Goal: Task Accomplishment & Management: Complete application form

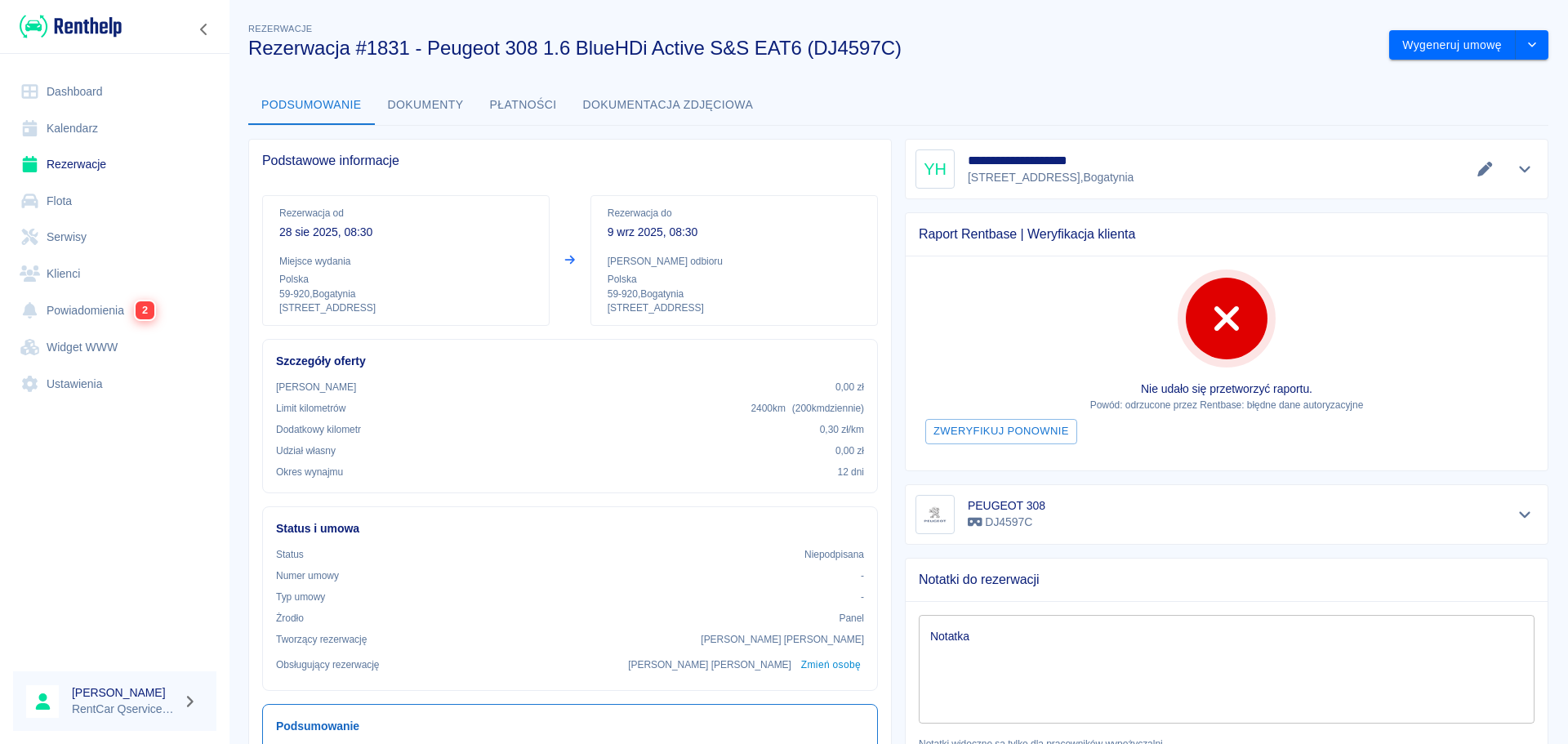
click at [1000, 100] on div "Podsumowanie Dokumenty Płatności Dokumentacja zdjęciowa" at bounding box center [897, 105] width 1300 height 39
click at [75, 93] on link "Dashboard" at bounding box center [114, 92] width 203 height 37
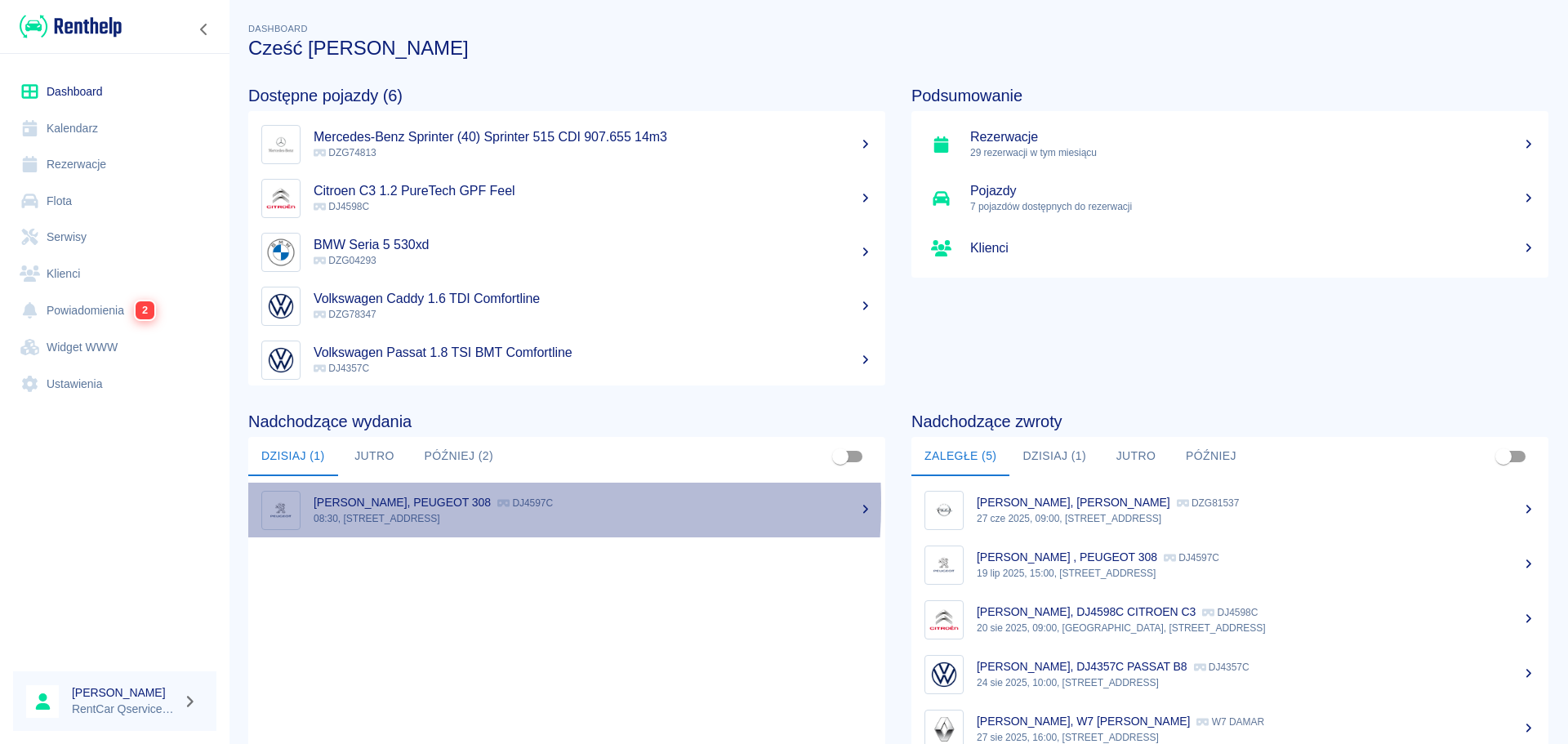
click at [371, 503] on p "[PERSON_NAME], PEUGEOT 308" at bounding box center [402, 502] width 177 height 13
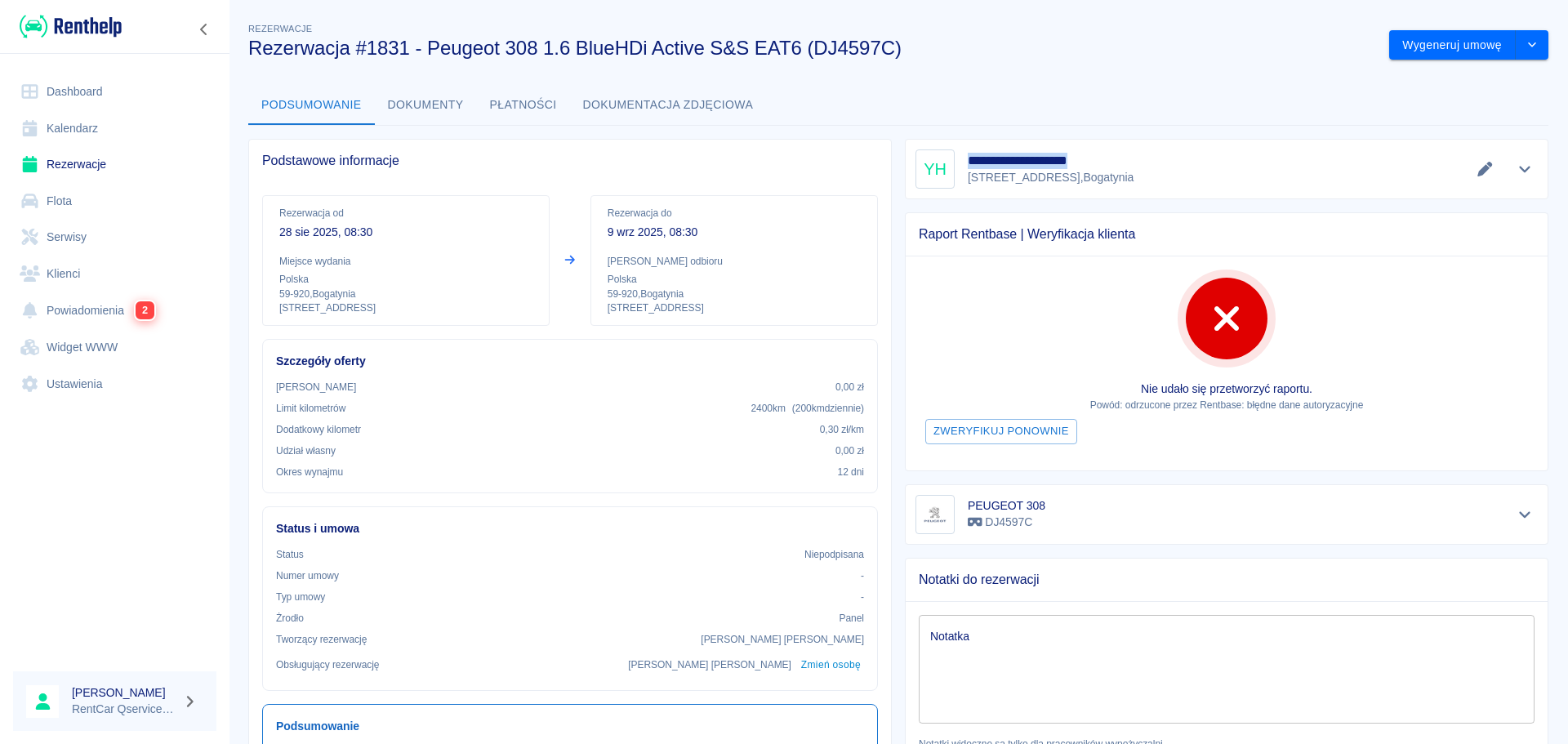
drag, startPoint x: 963, startPoint y: 159, endPoint x: 1132, endPoint y: 163, distance: 169.0
click at [1132, 163] on h5 "**********" at bounding box center [1053, 161] width 172 height 16
copy h5 "**********"
click at [115, 92] on link "Dashboard" at bounding box center [114, 92] width 203 height 37
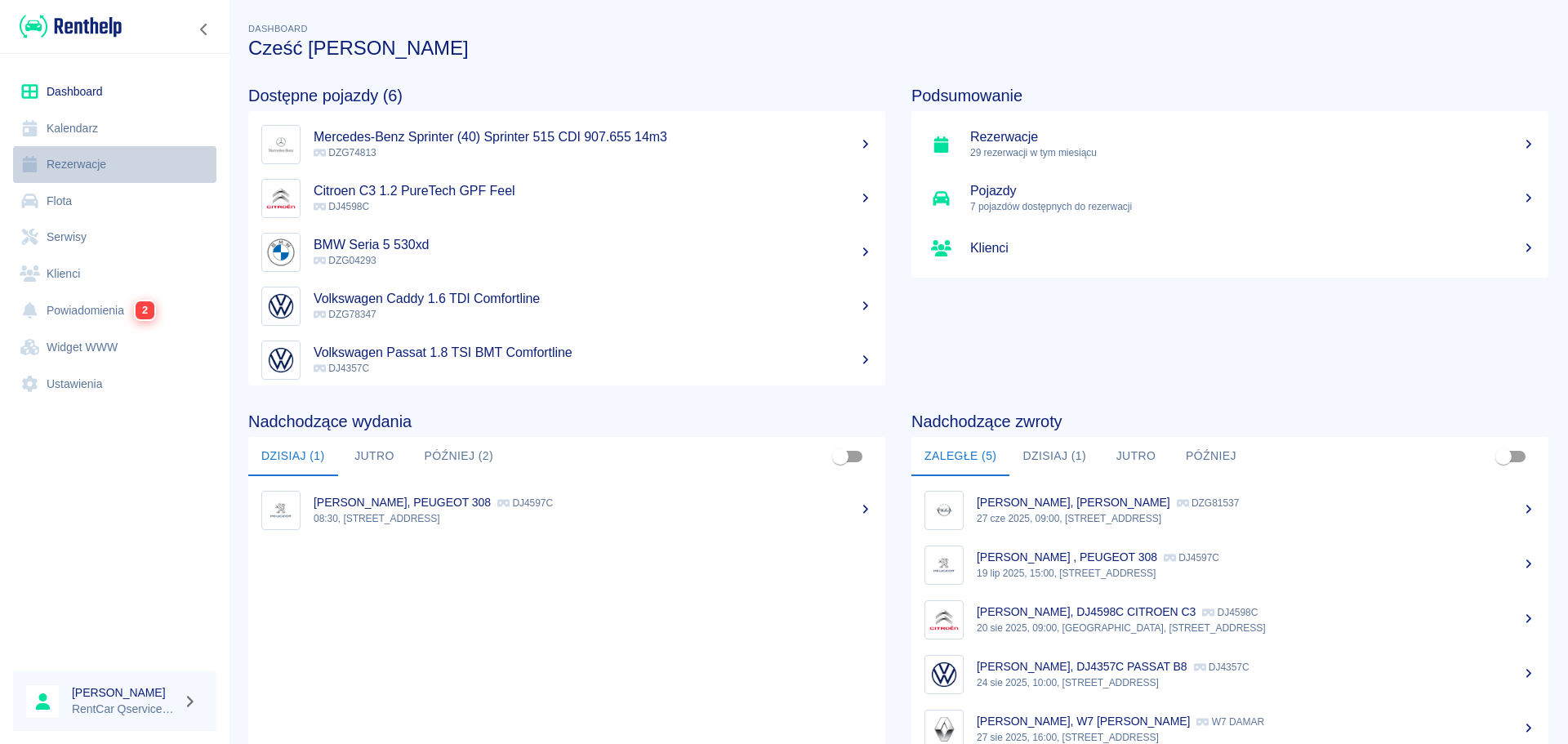
click at [83, 170] on link "Rezerwacje" at bounding box center [114, 164] width 203 height 37
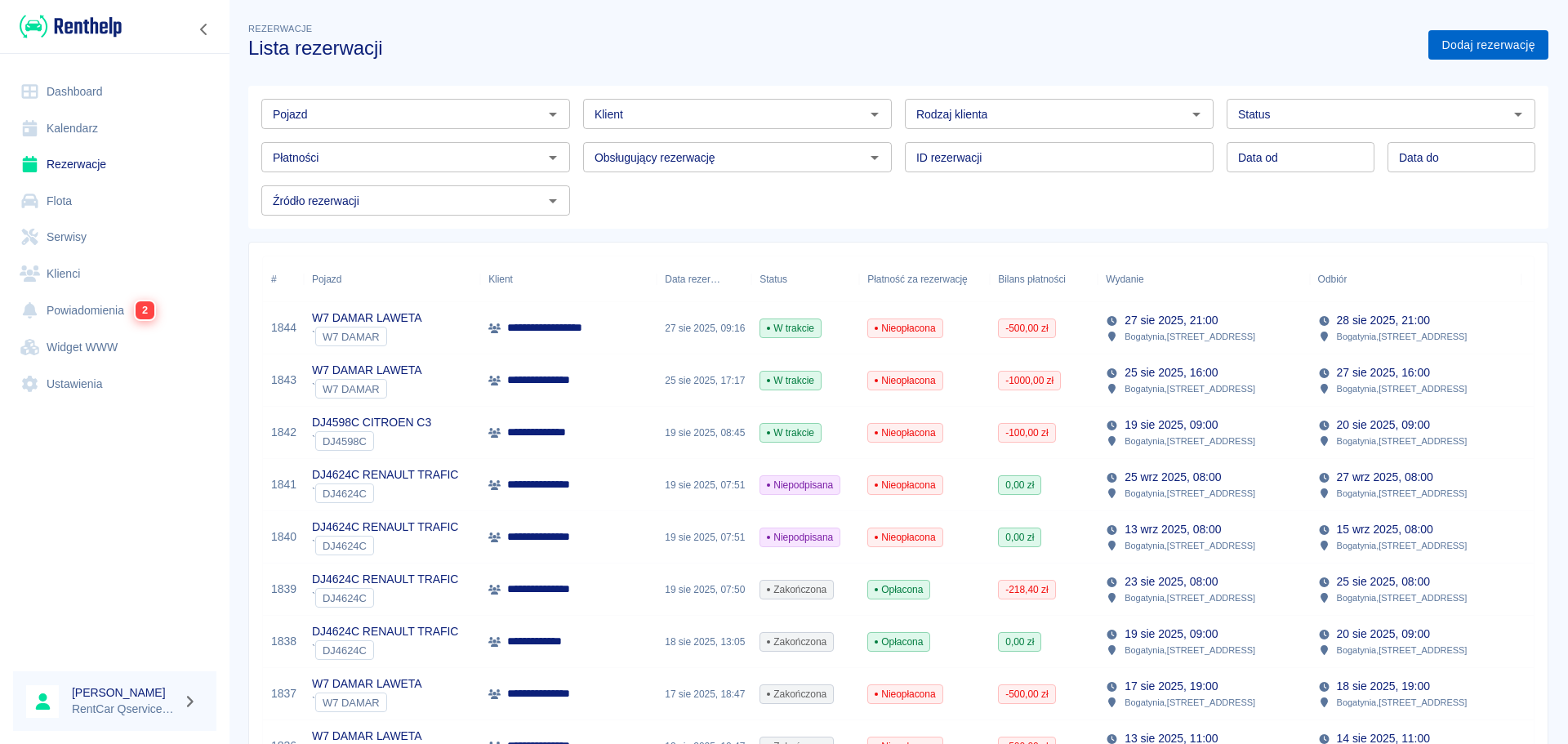
click at [1452, 51] on link "Dodaj rezerwację" at bounding box center [1488, 45] width 120 height 30
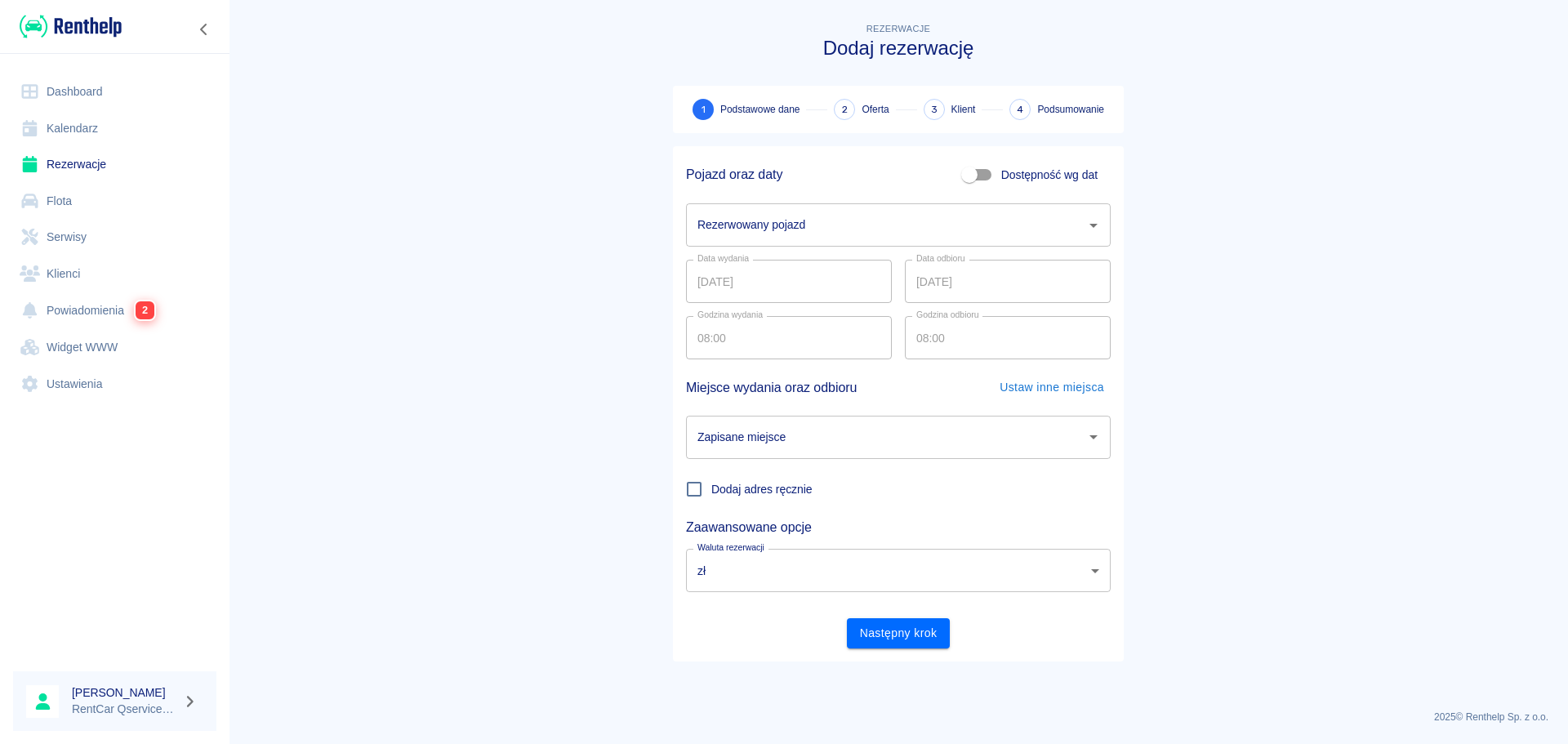
click at [735, 226] on input "Rezerwowany pojazd" at bounding box center [886, 225] width 386 height 29
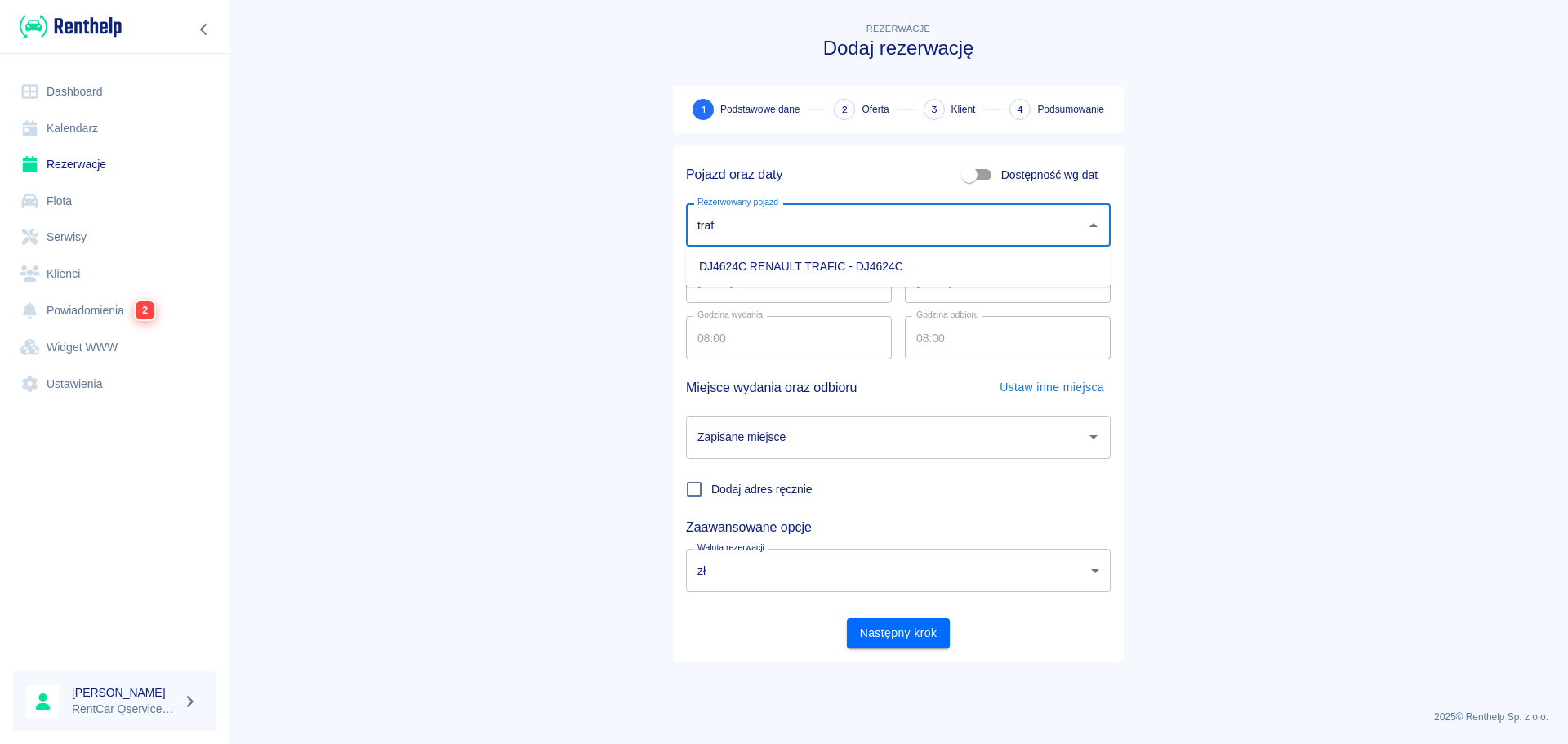
click at [753, 269] on li "DJ4624C RENAULT TRAFIC - DJ4624C" at bounding box center [897, 266] width 425 height 27
type input "DJ4624C RENAULT TRAFIC - DJ4624C"
click at [700, 286] on input "[DATE]" at bounding box center [788, 281] width 206 height 43
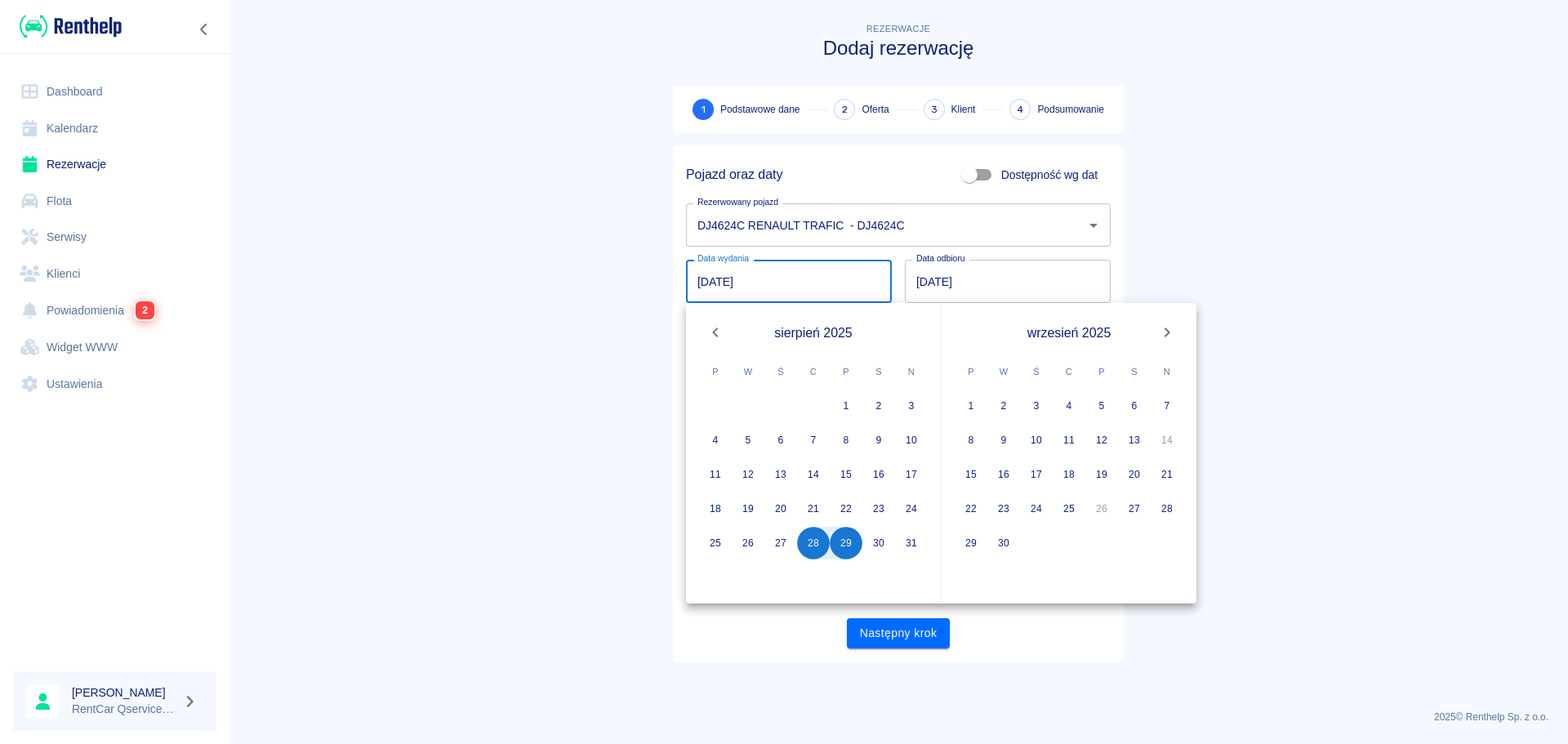
click at [945, 275] on input "[DATE]" at bounding box center [1007, 281] width 206 height 43
click at [924, 275] on input "[DATE]" at bounding box center [1007, 281] width 206 height 43
click at [1009, 441] on button "9" at bounding box center [1003, 440] width 33 height 33
type input "[DATE]"
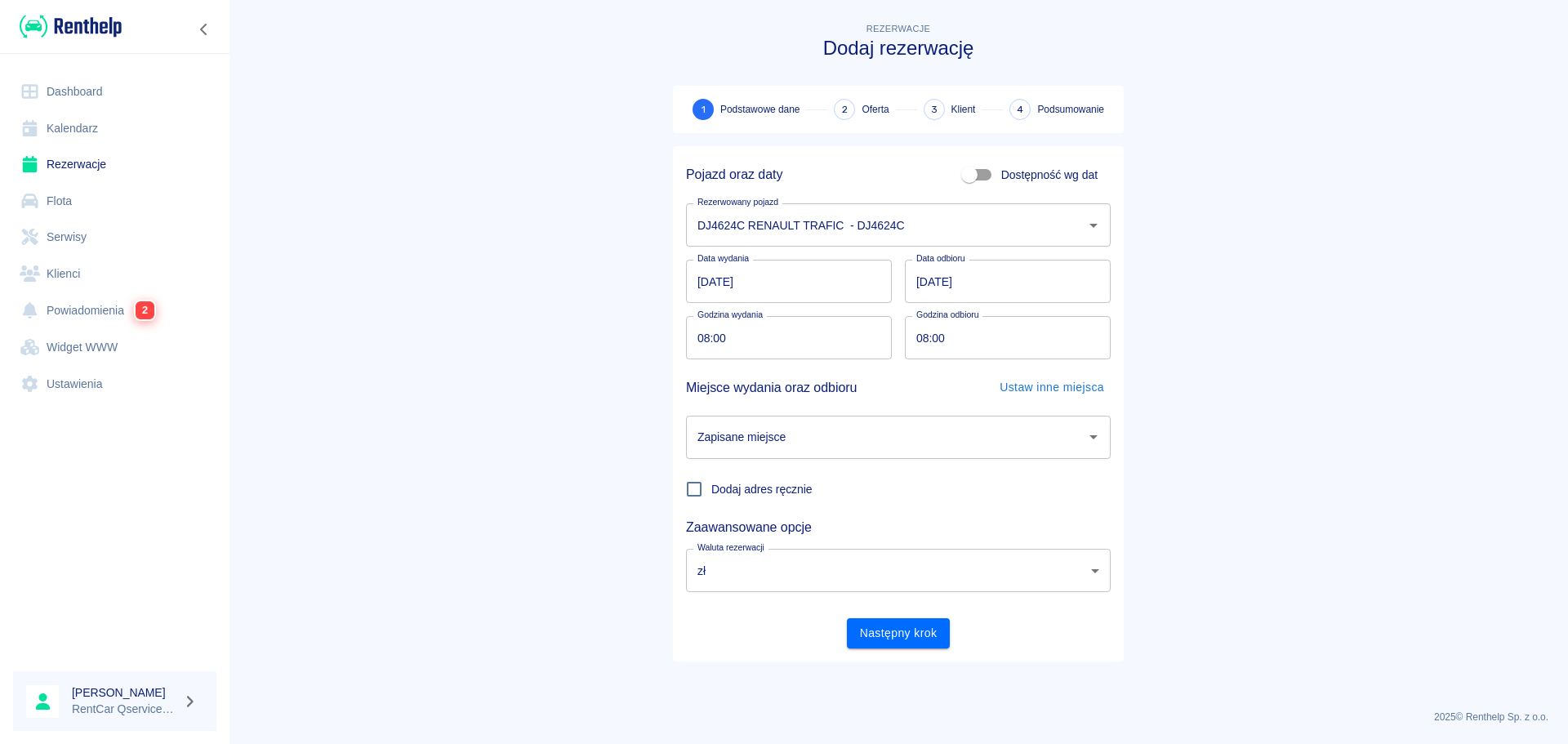
click at [513, 295] on main "Rezerwacje Dodaj rezerwację 1 Podstawowe dane 2 Oferta 3 Klient 4 Podsumowanie …" at bounding box center [898, 358] width 1339 height 677
click at [787, 403] on div "Zapisane miejsce Zapisane miejsce" at bounding box center [891, 431] width 438 height 56
click at [801, 457] on div "Zapisane miejsce" at bounding box center [897, 437] width 425 height 43
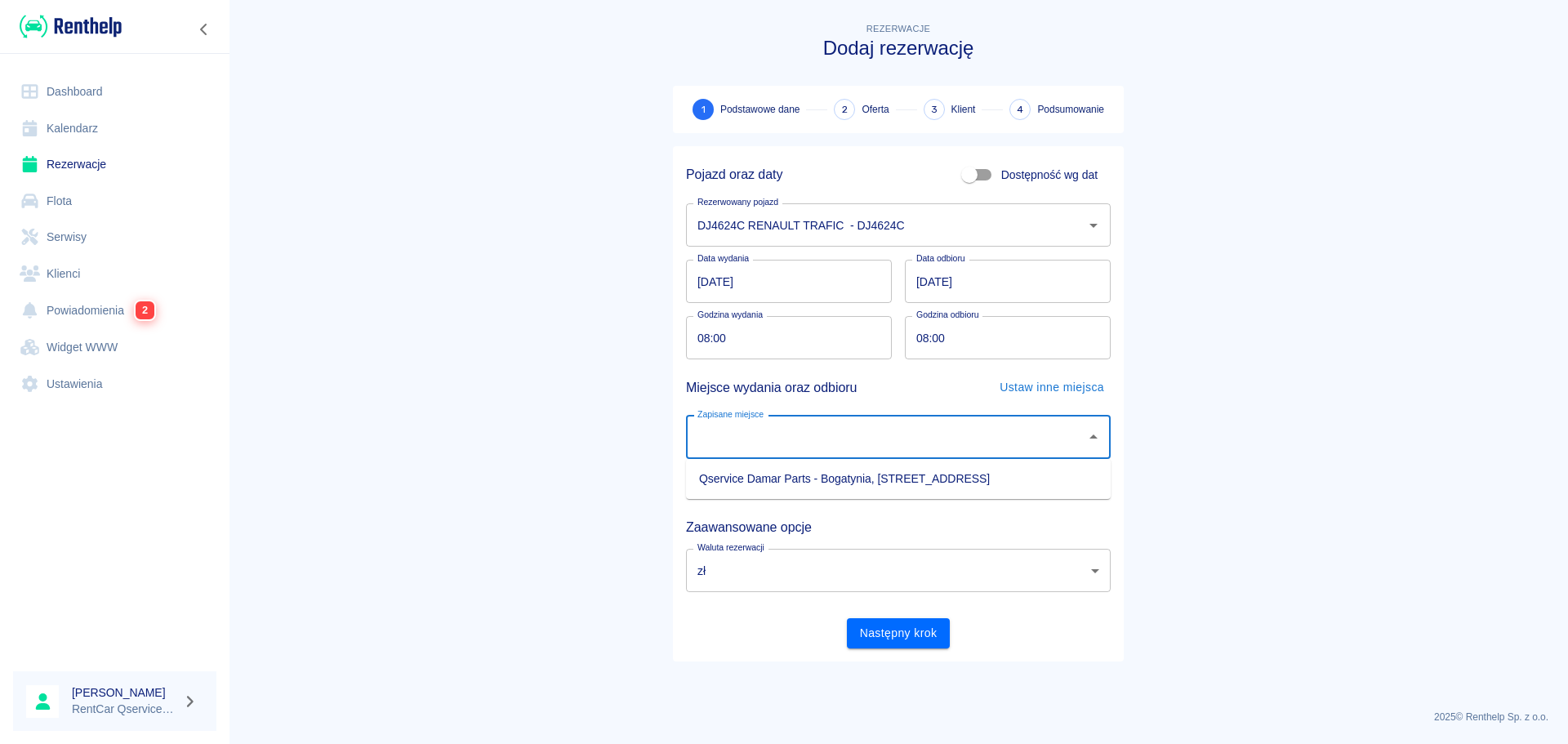
click at [804, 480] on li "Qservice Damar Parts - Bogatynia, [STREET_ADDRESS]" at bounding box center [897, 479] width 425 height 27
type input "Qservice Damar Parts - Bogatynia, [STREET_ADDRESS]"
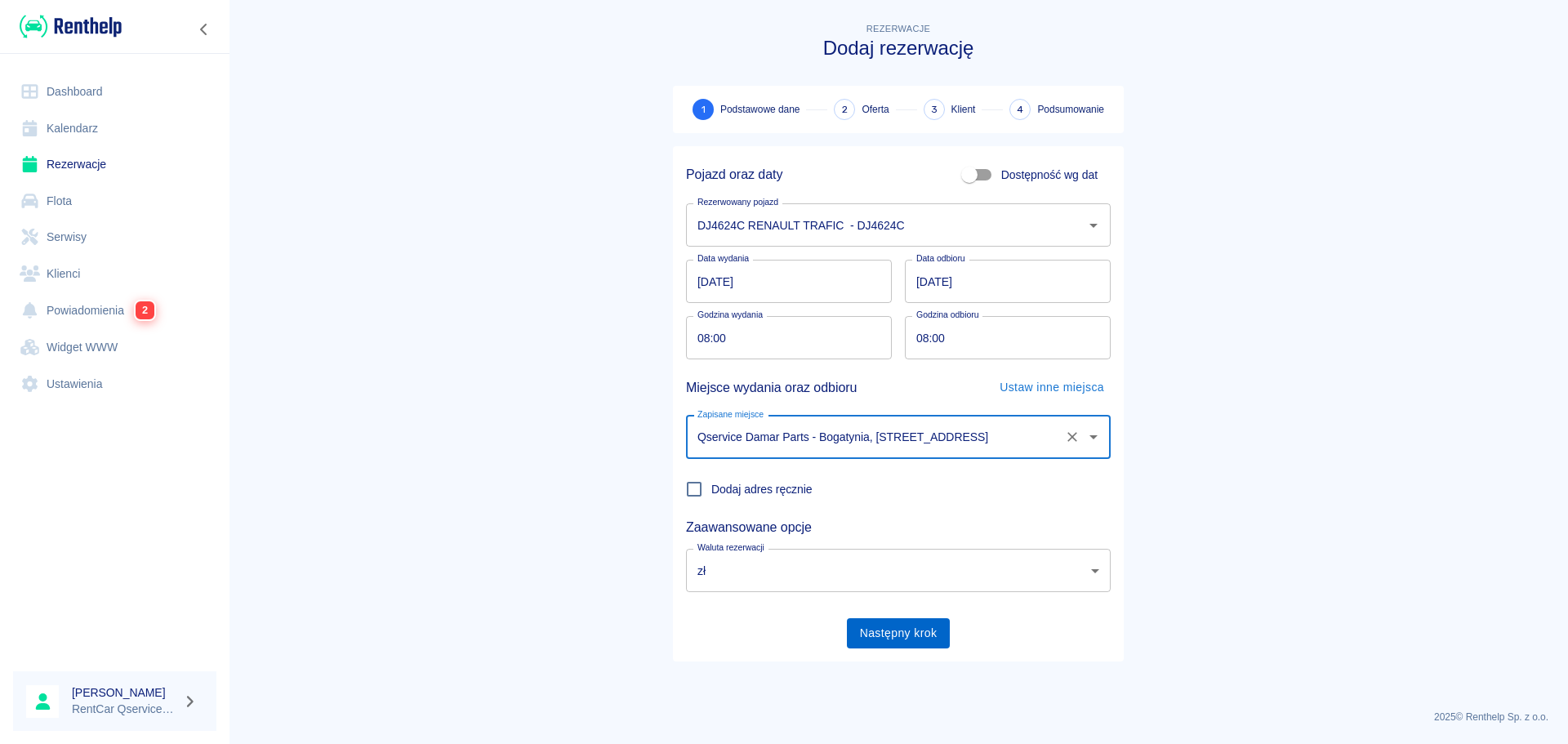
click at [864, 622] on button "Następny krok" at bounding box center [898, 634] width 104 height 30
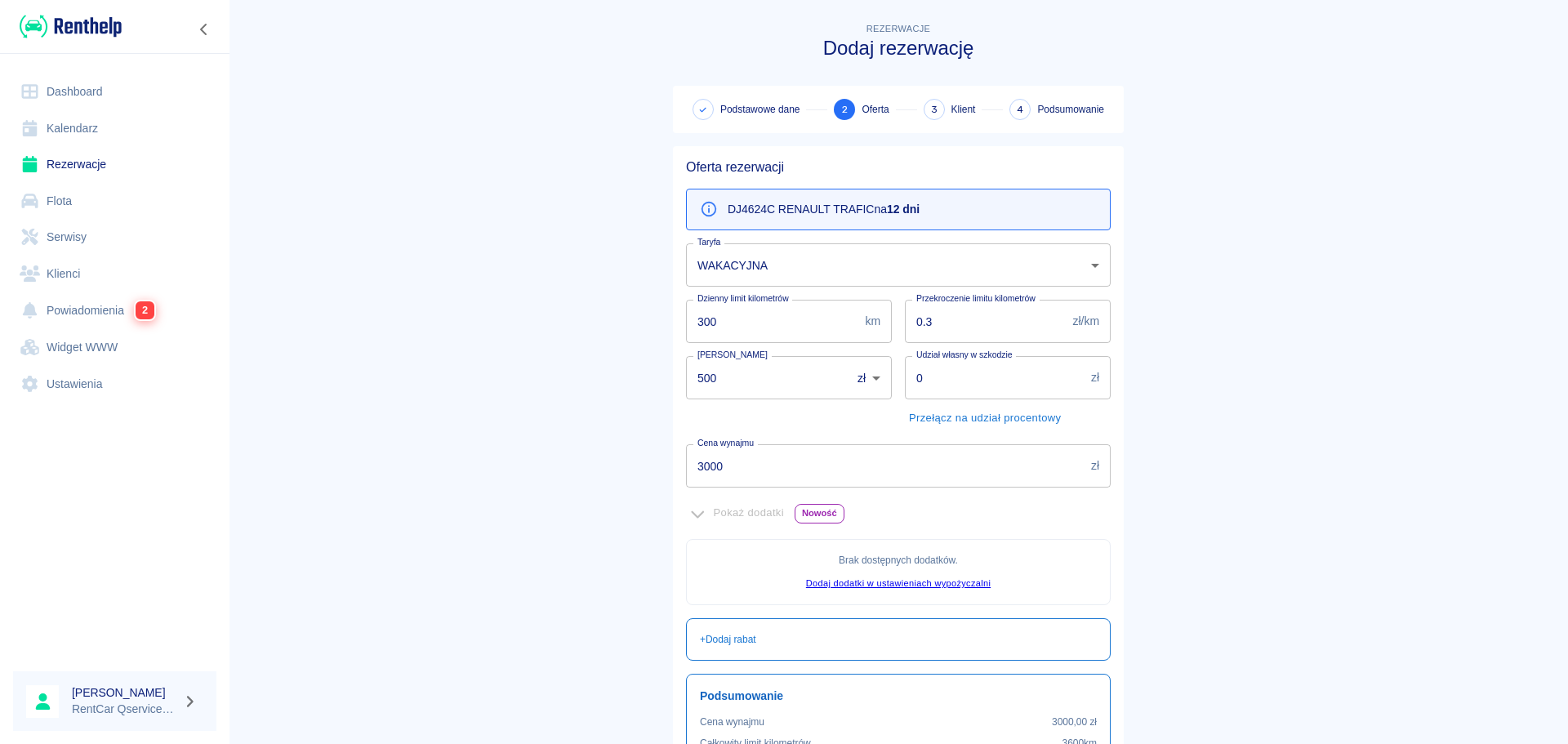
click at [770, 210] on p "DJ4624C RENAULT TRAFIC na 12 dni" at bounding box center [823, 209] width 192 height 17
click at [796, 211] on p "DJ4624C RENAULT TRAFIC na 12 dni" at bounding box center [823, 209] width 192 height 17
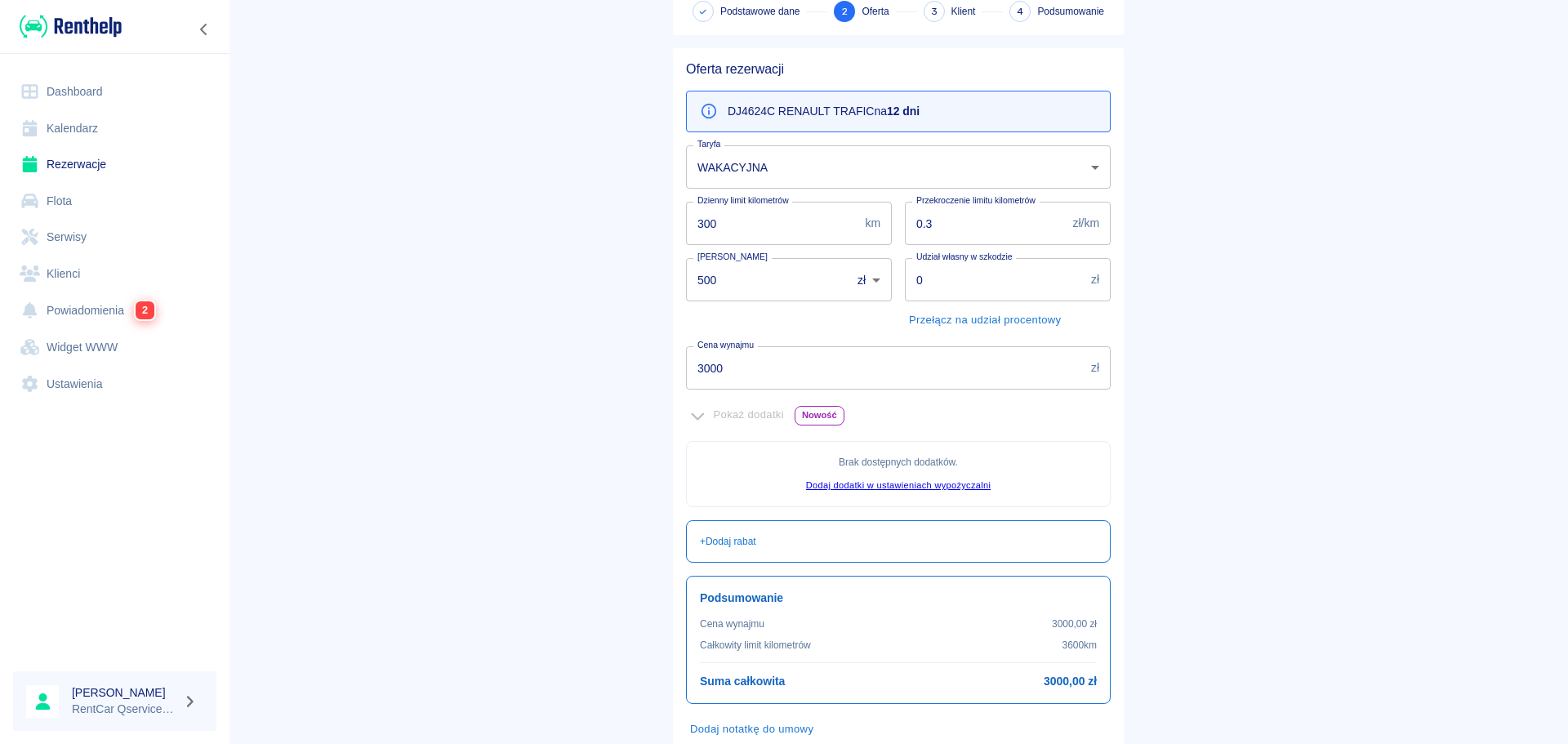
scroll to position [199, 0]
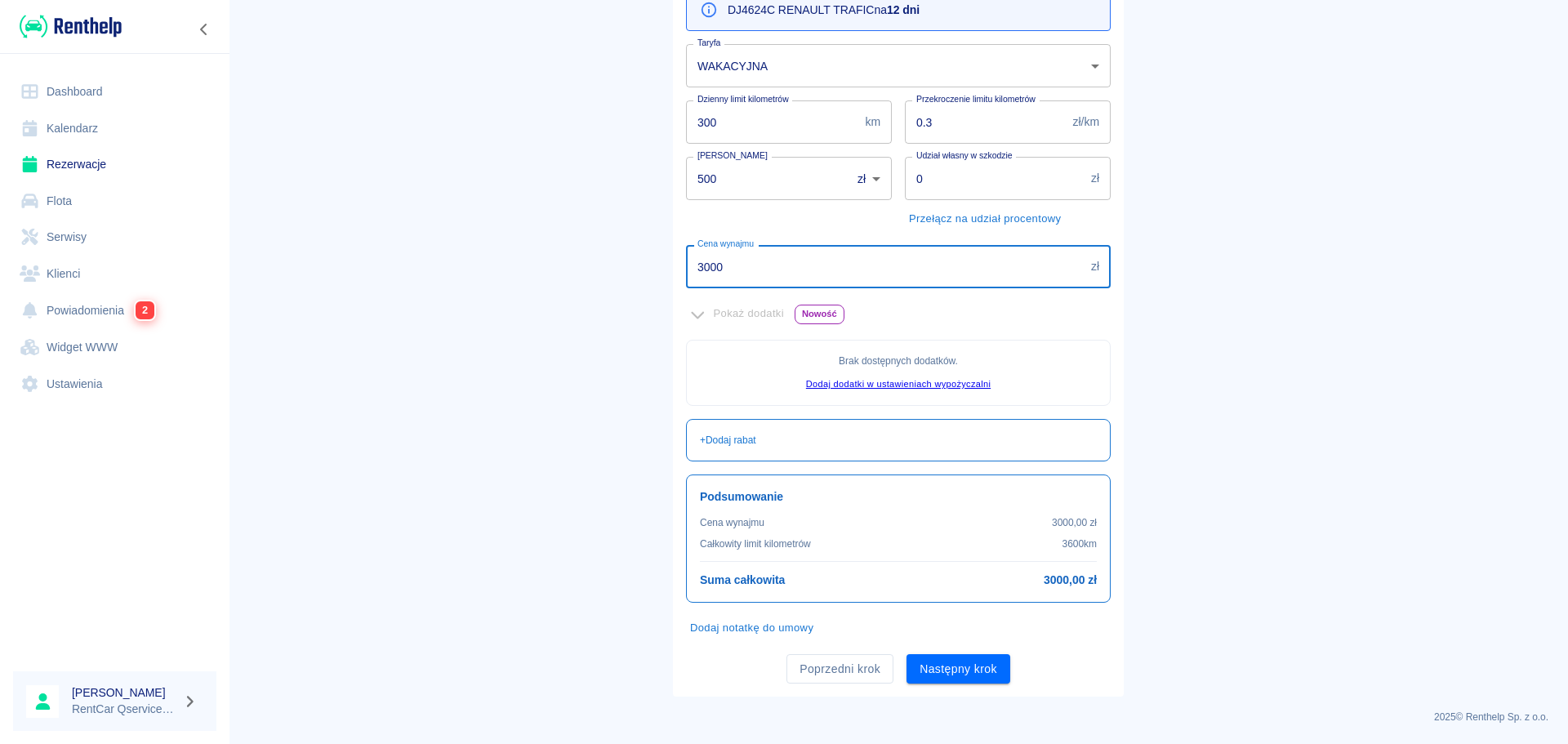
drag, startPoint x: 799, startPoint y: 261, endPoint x: 512, endPoint y: 251, distance: 287.2
click at [513, 251] on main "Rezerwacje Dodaj rezerwację Podstawowe dane 2 Oferta 3 Klient 4 Podsumowanie Of…" at bounding box center [898, 258] width 1339 height 877
type input "1800"
click at [508, 246] on main "Rezerwacje Dodaj rezerwację Podstawowe dane 2 Oferta 3 Klient 4 Podsumowanie Of…" at bounding box center [898, 258] width 1339 height 877
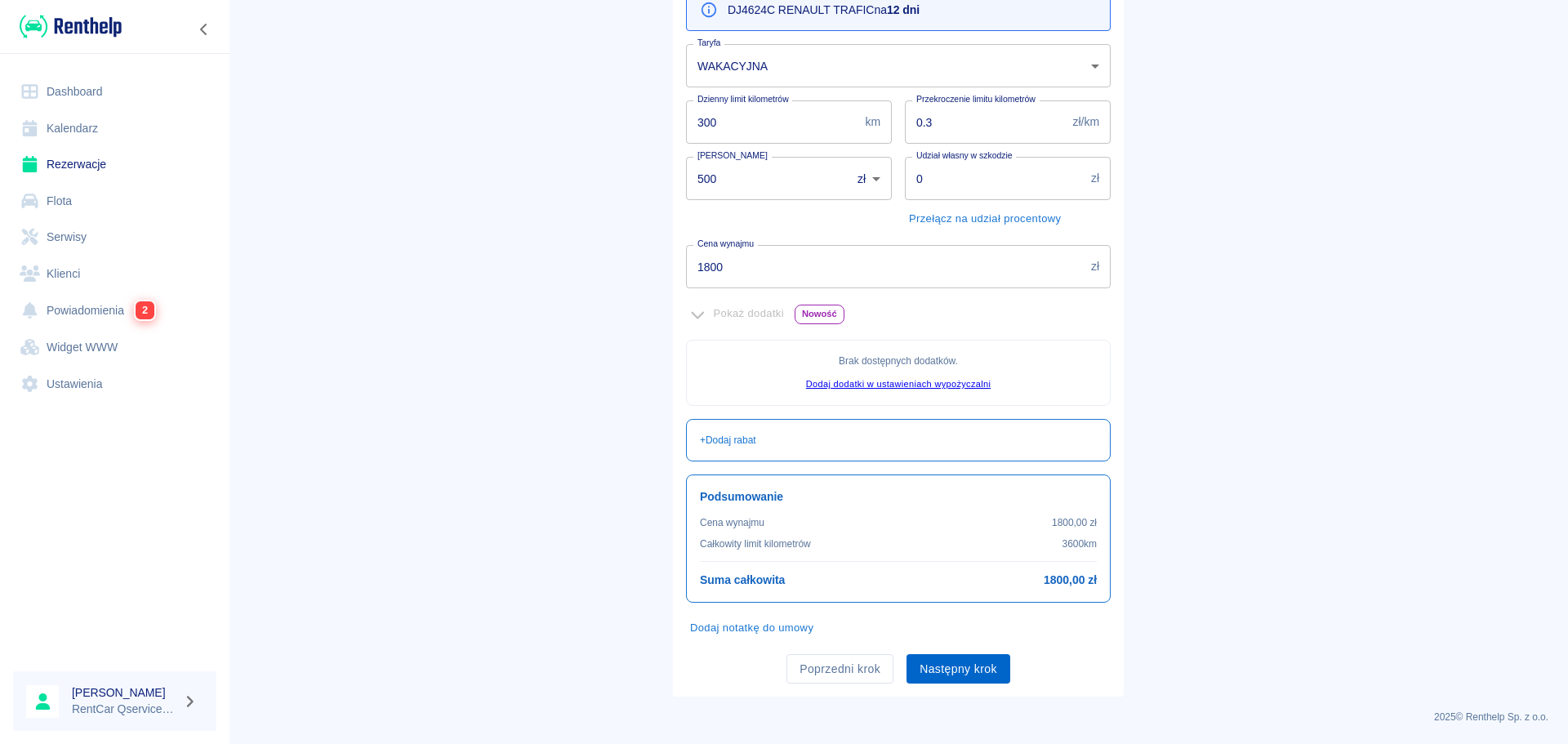
click at [987, 664] on button "Następny krok" at bounding box center [958, 670] width 104 height 30
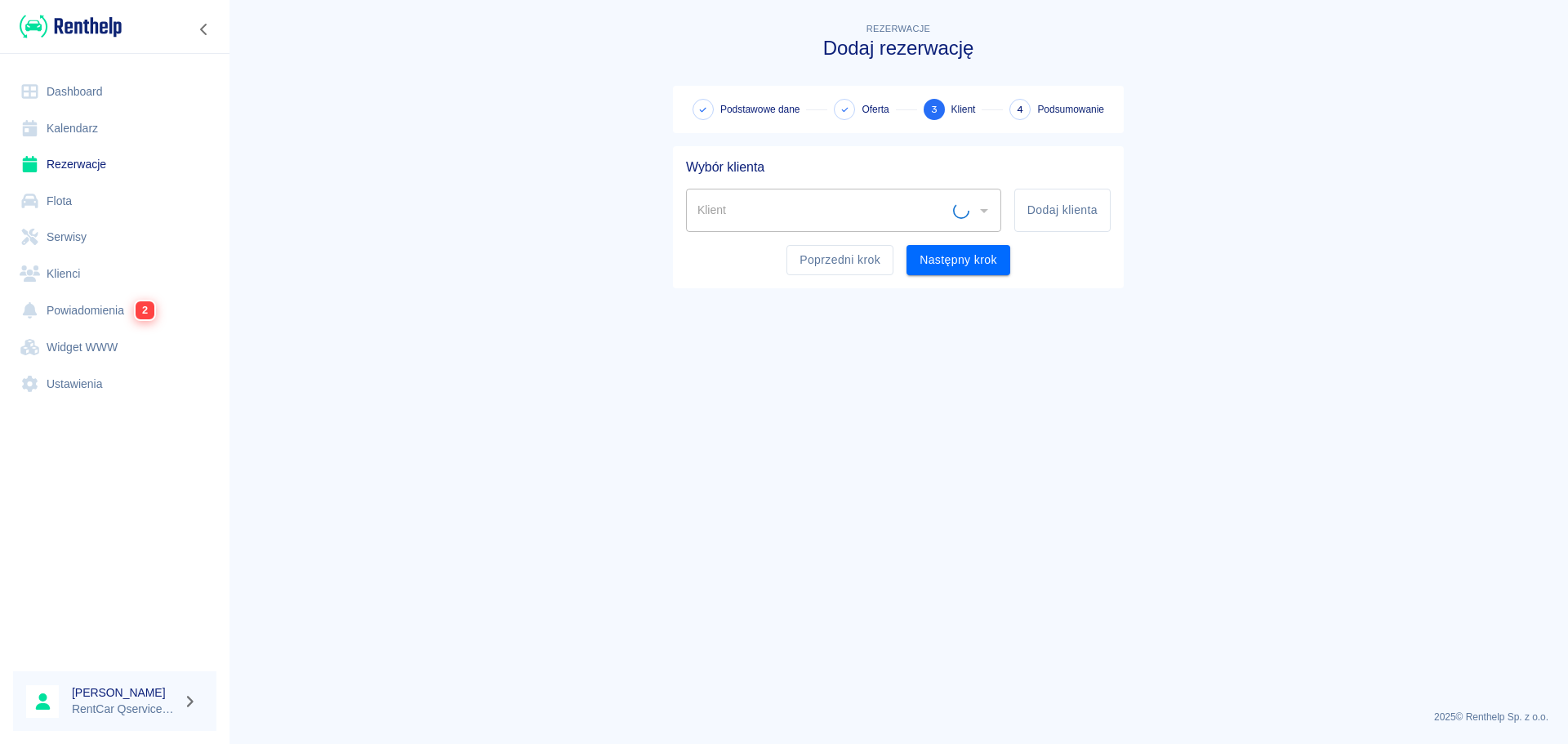
scroll to position [0, 0]
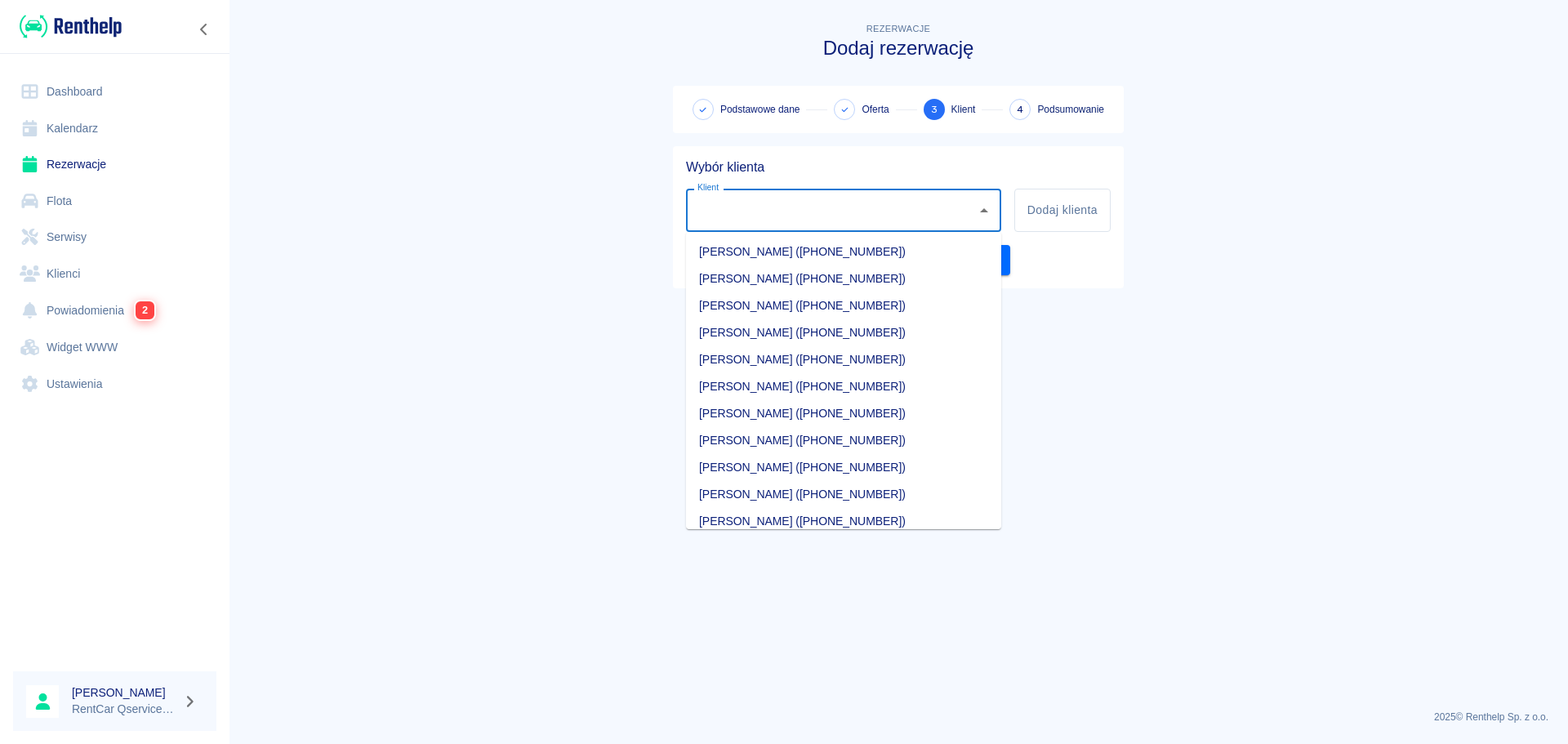
click at [864, 201] on input "Klient" at bounding box center [831, 210] width 276 height 29
paste input "[PERSON_NAME]"
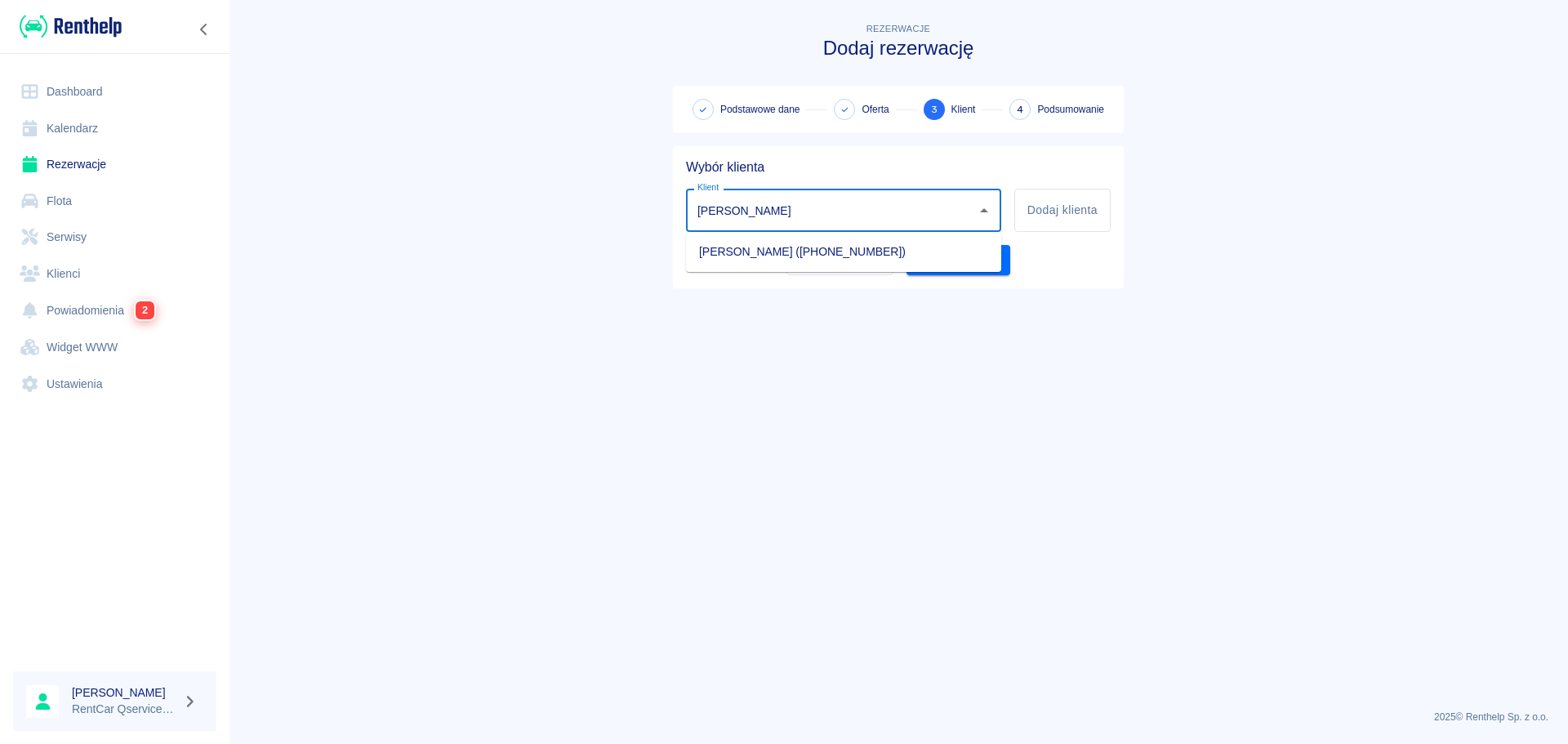
click at [884, 250] on li "[PERSON_NAME] ([PHONE_NUMBER])" at bounding box center [842, 252] width 315 height 27
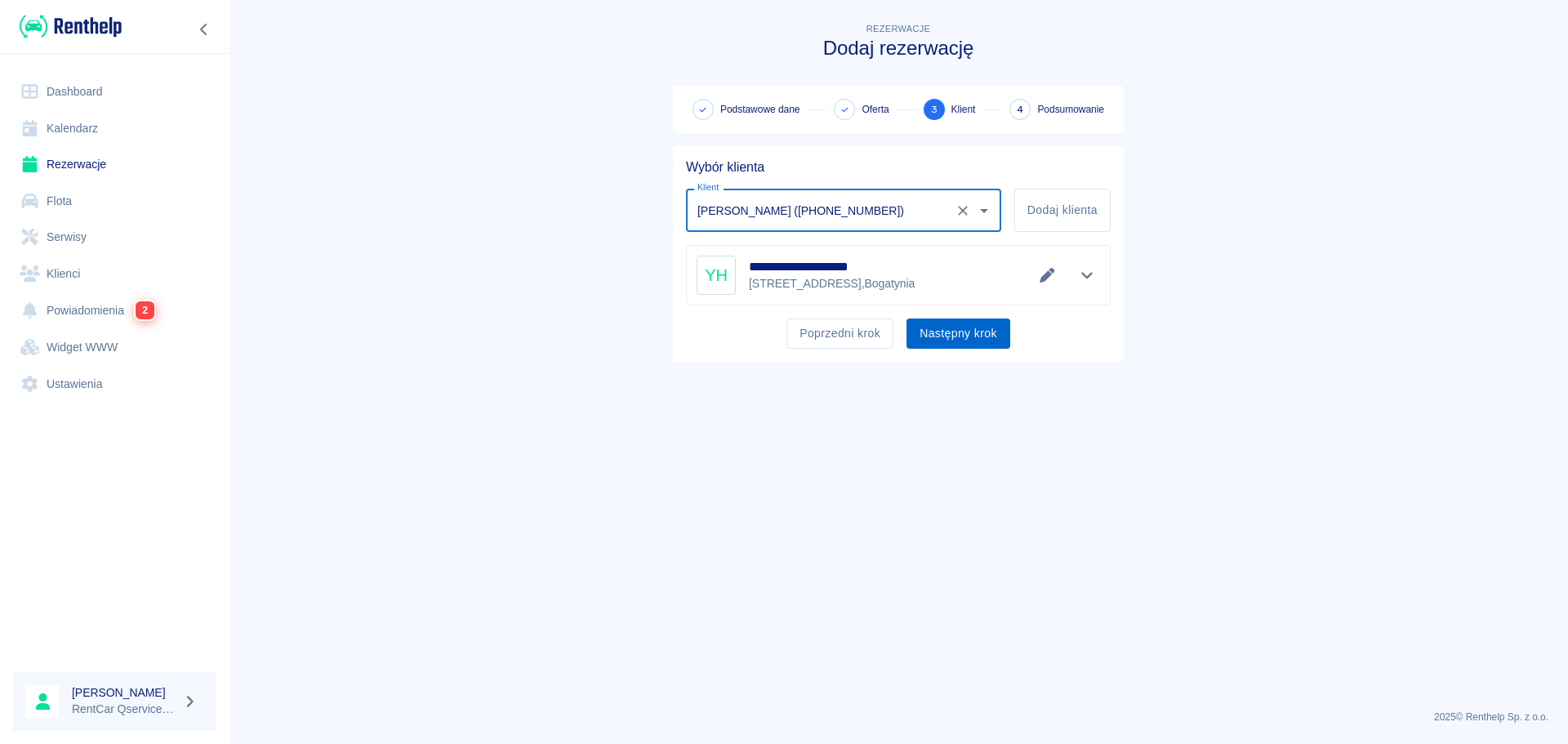
type input "[PERSON_NAME] ([PHONE_NUMBER])"
click at [960, 335] on button "Następny krok" at bounding box center [958, 334] width 104 height 30
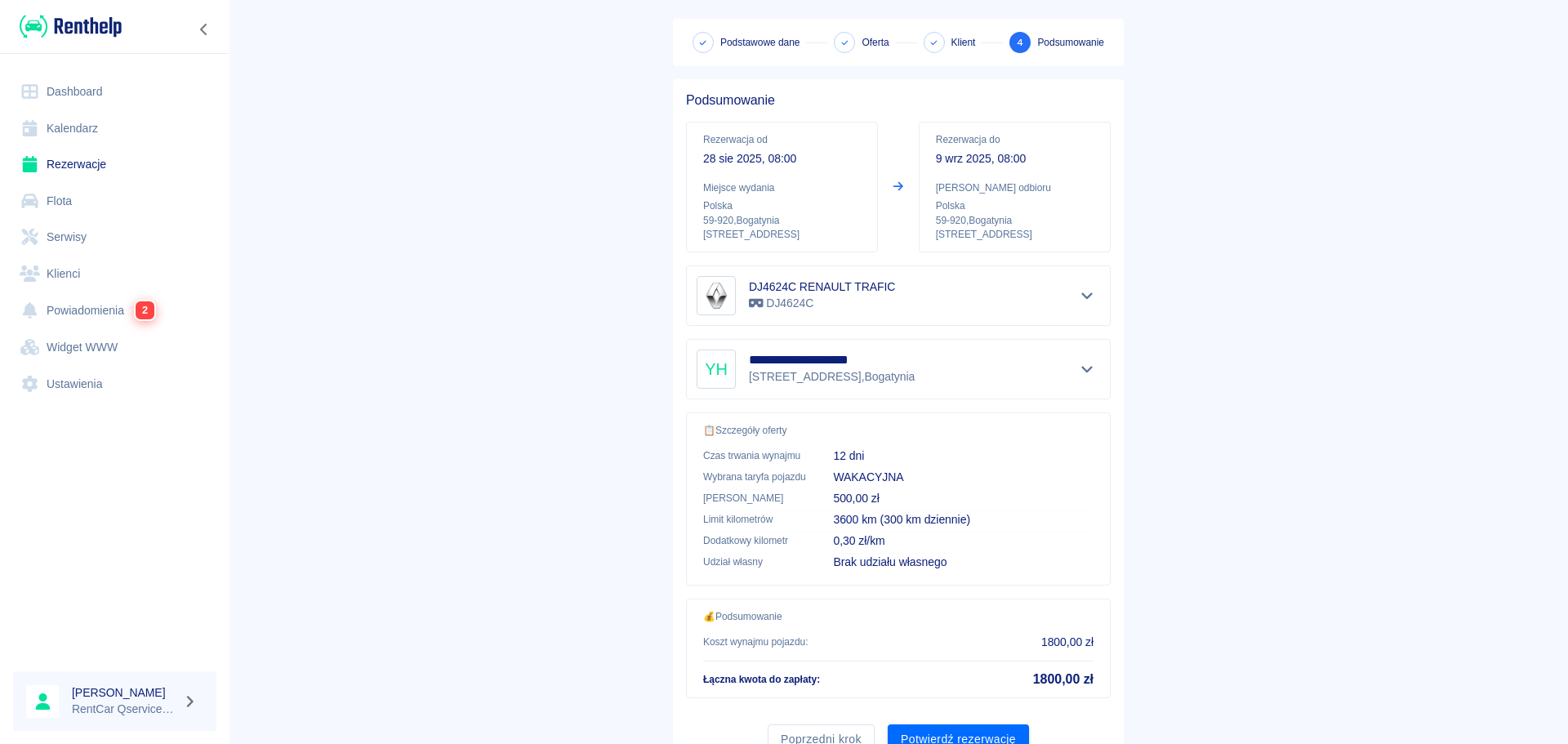
scroll to position [137, 0]
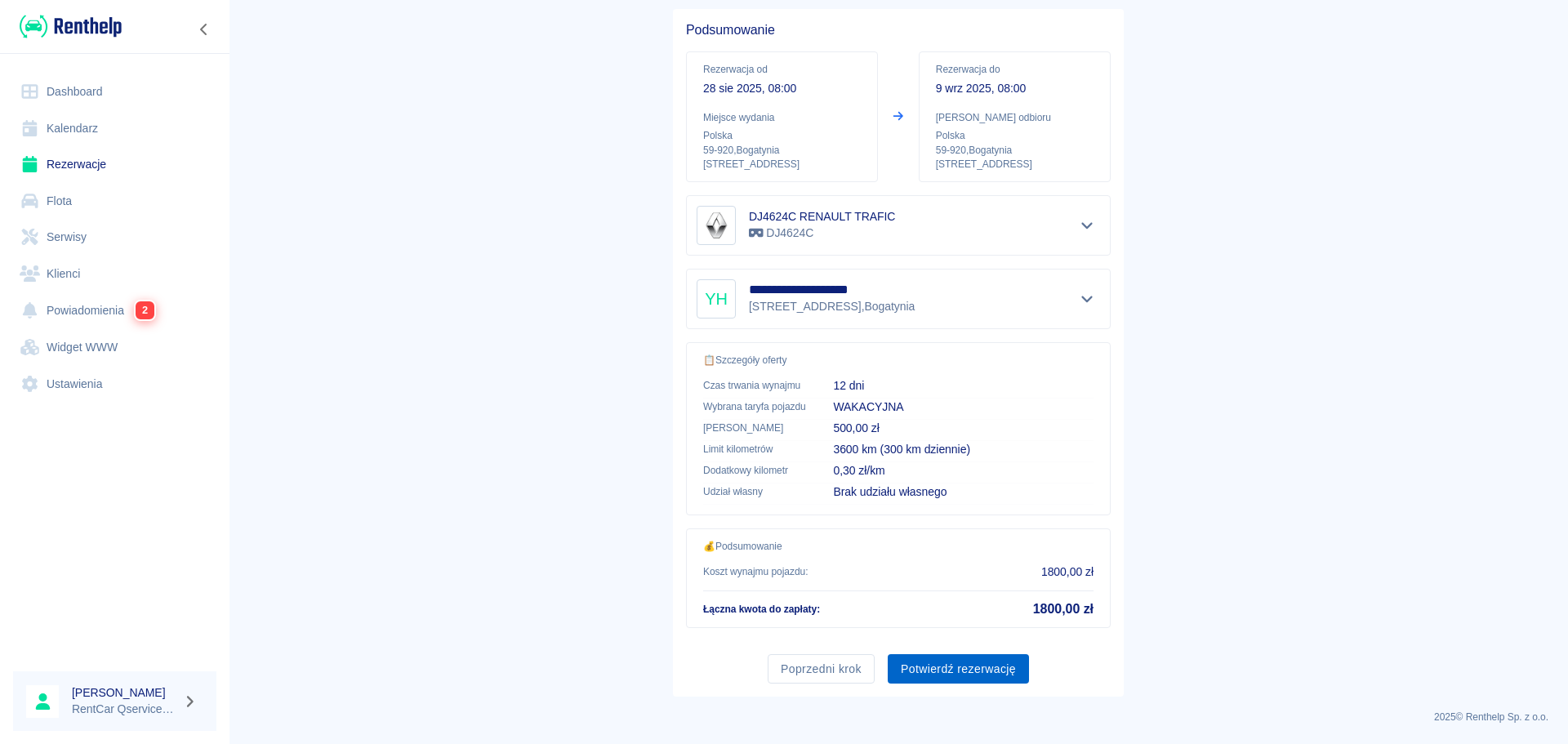
click at [989, 663] on button "Potwierdź rezerwację" at bounding box center [957, 670] width 141 height 30
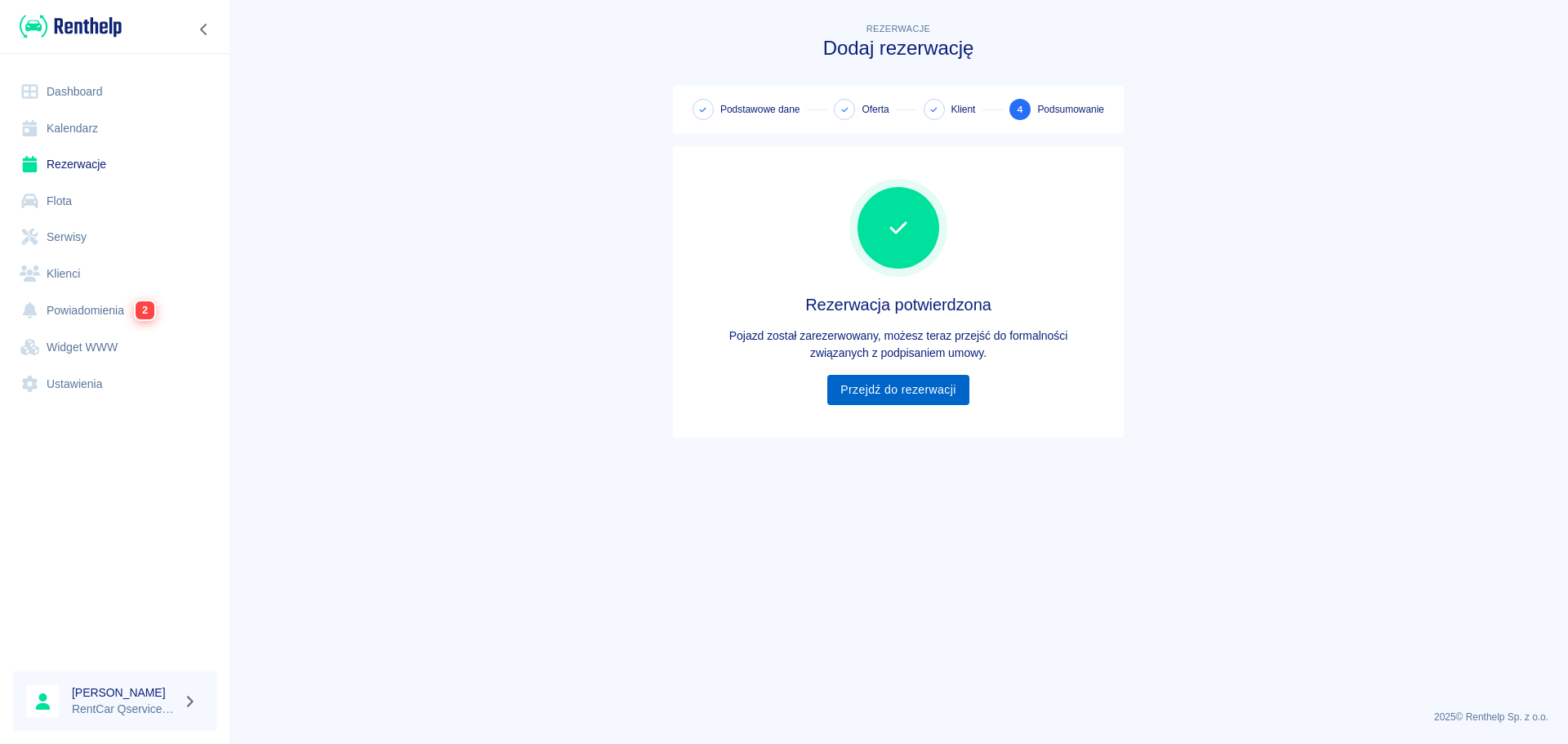
click at [916, 393] on link "Przejdź do rezerwacji" at bounding box center [897, 390] width 141 height 30
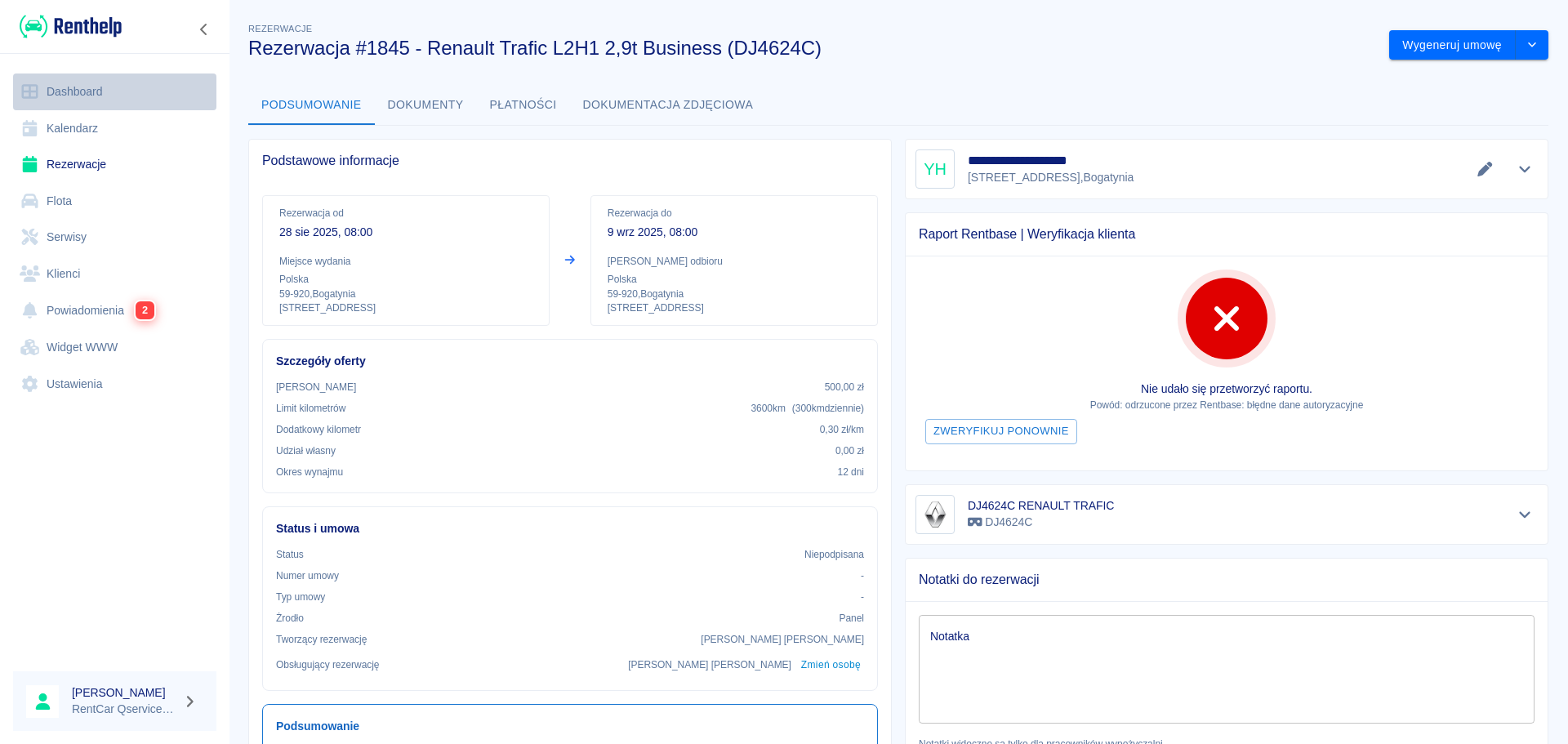
click at [96, 96] on link "Dashboard" at bounding box center [114, 92] width 203 height 37
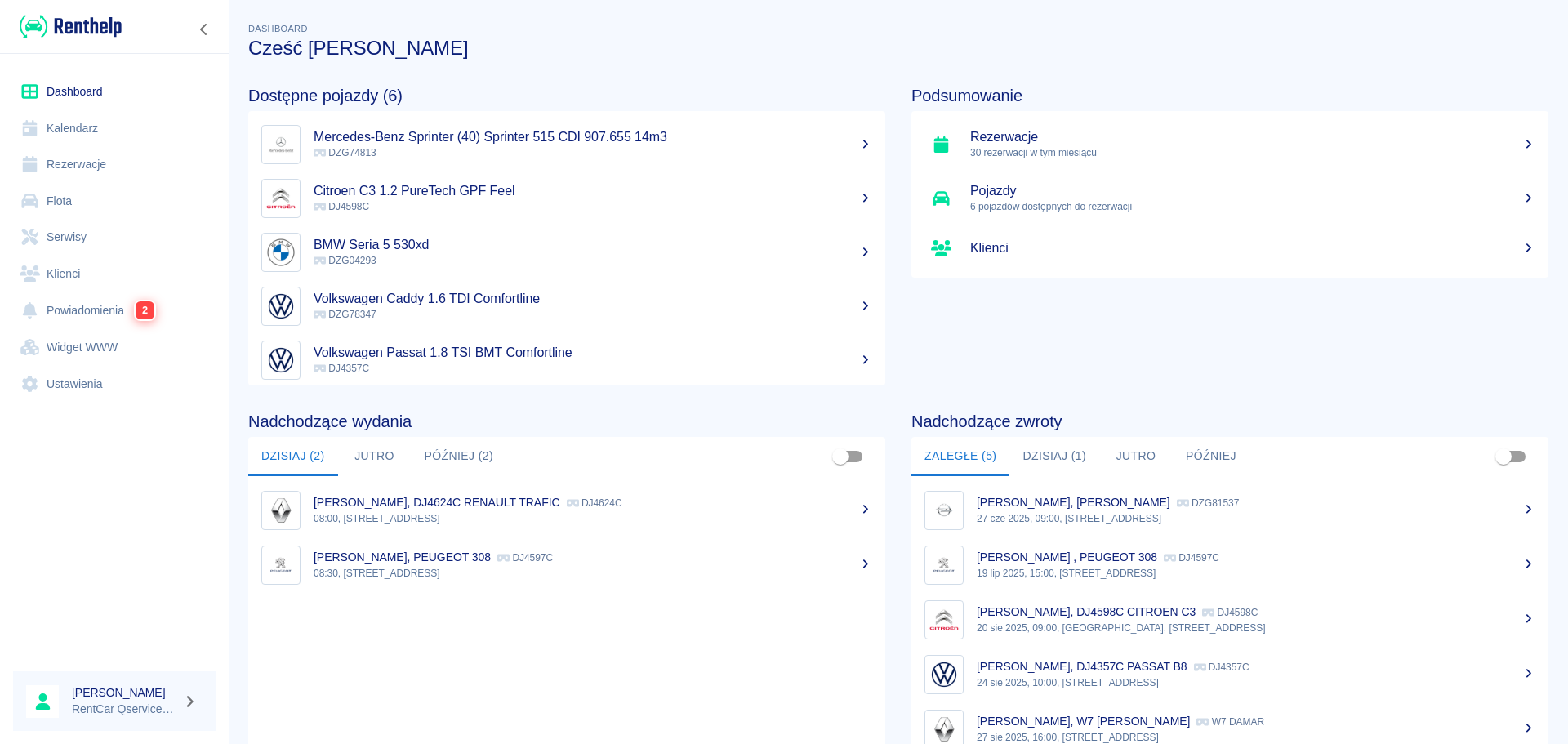
click at [491, 559] on p "[PERSON_NAME], PEUGEOT 308" at bounding box center [402, 557] width 177 height 13
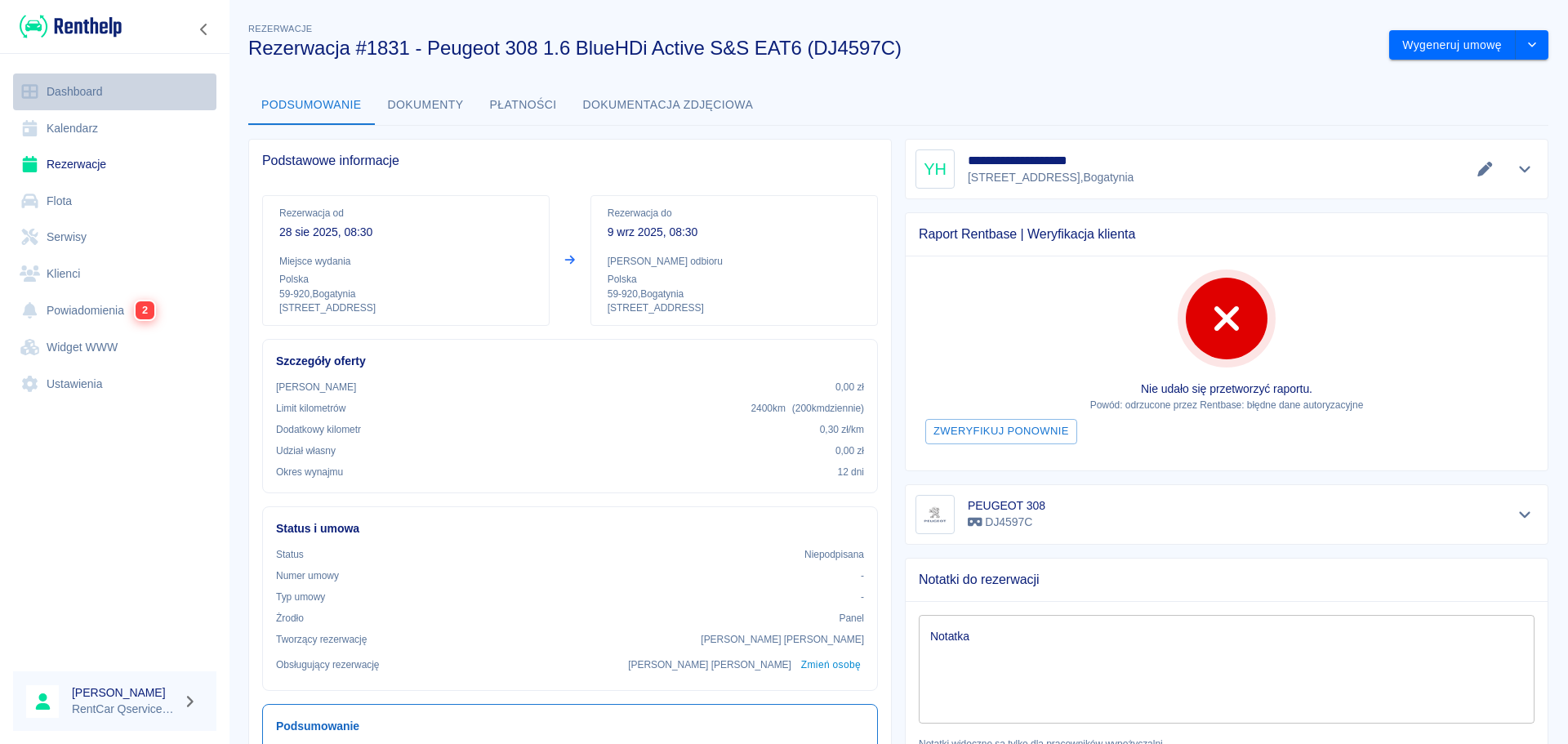
click at [72, 91] on link "Dashboard" at bounding box center [114, 92] width 203 height 37
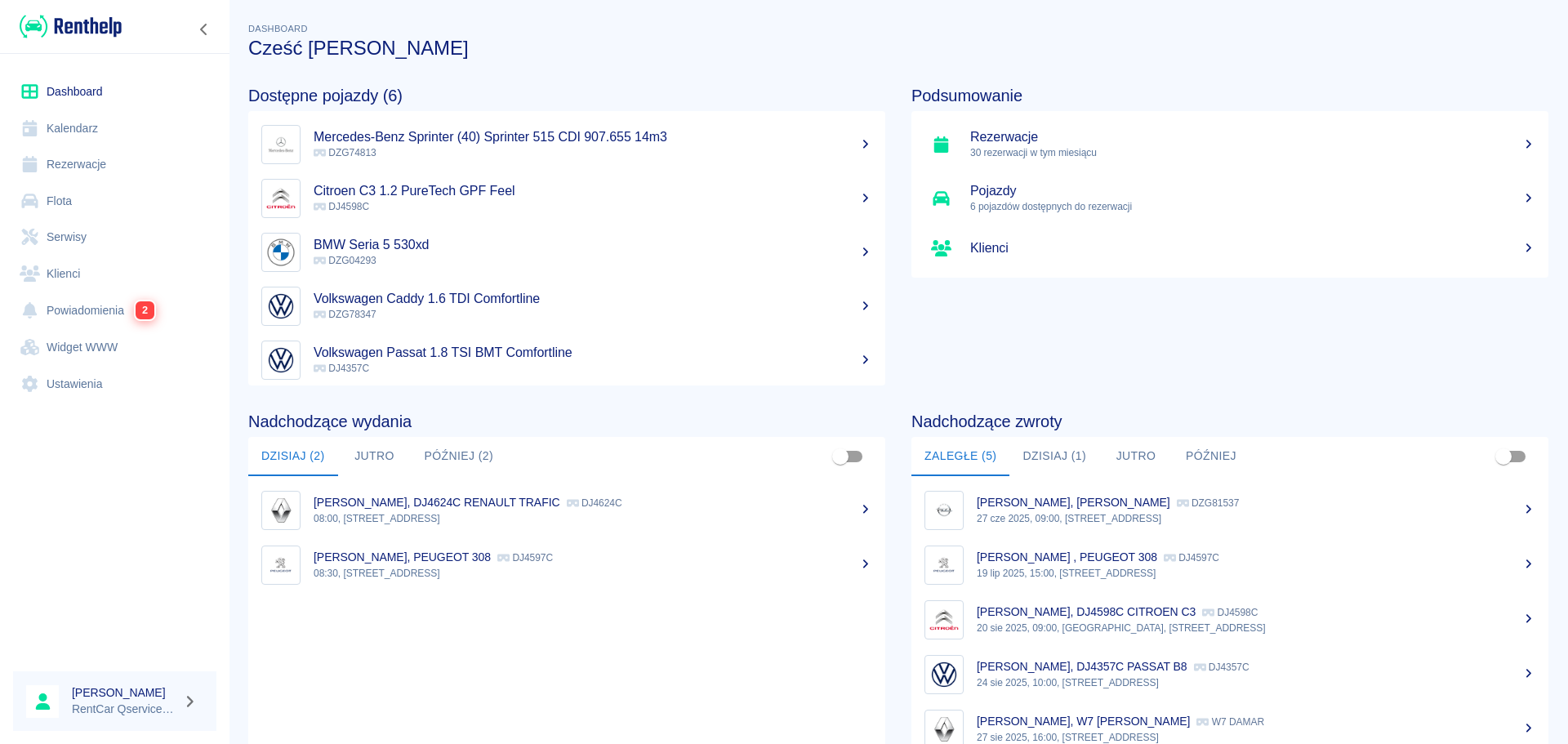
click at [545, 498] on p "[PERSON_NAME], DJ4624C RENAULT TRAFIC" at bounding box center [437, 502] width 247 height 13
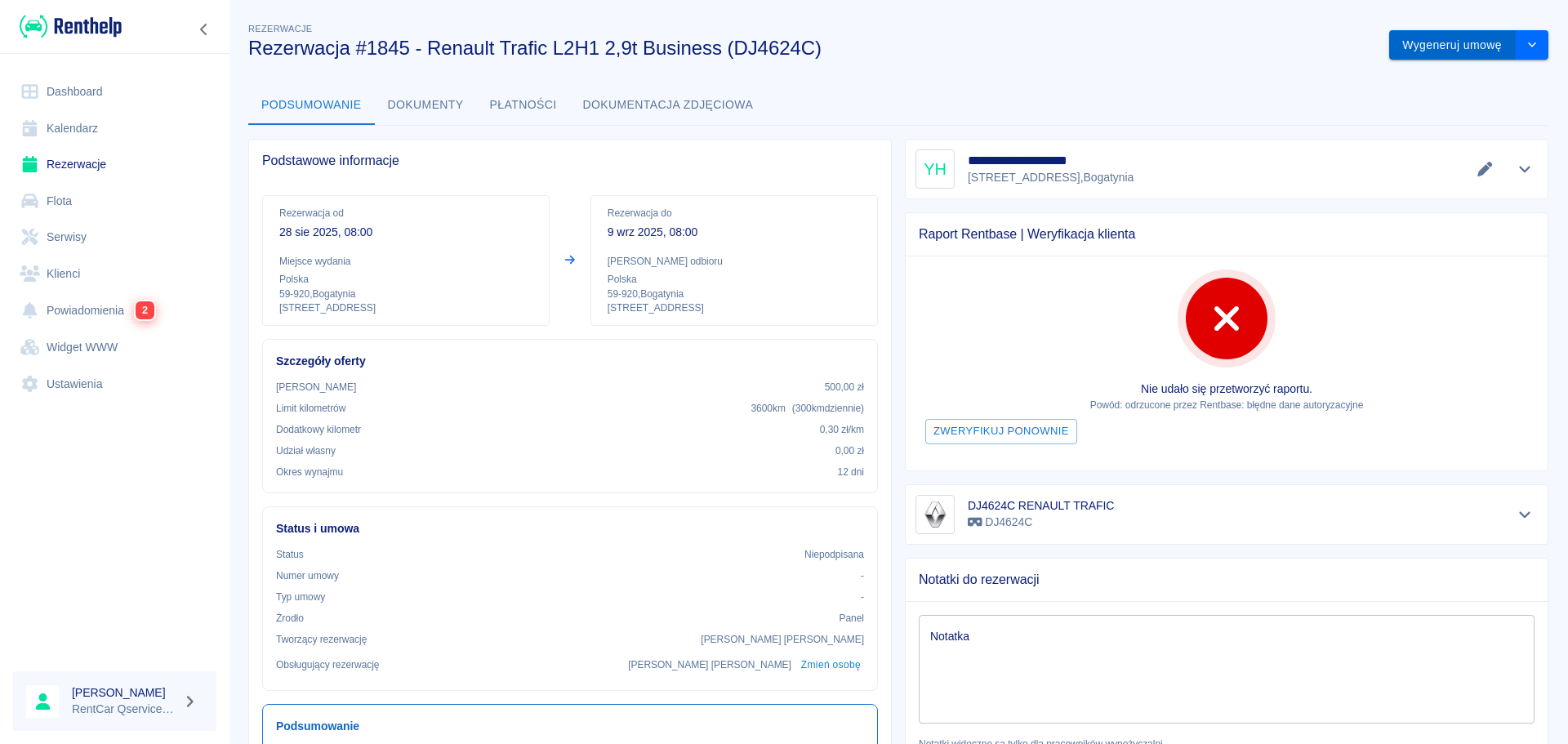
click at [1407, 44] on button "Wygeneruj umowę" at bounding box center [1452, 45] width 127 height 30
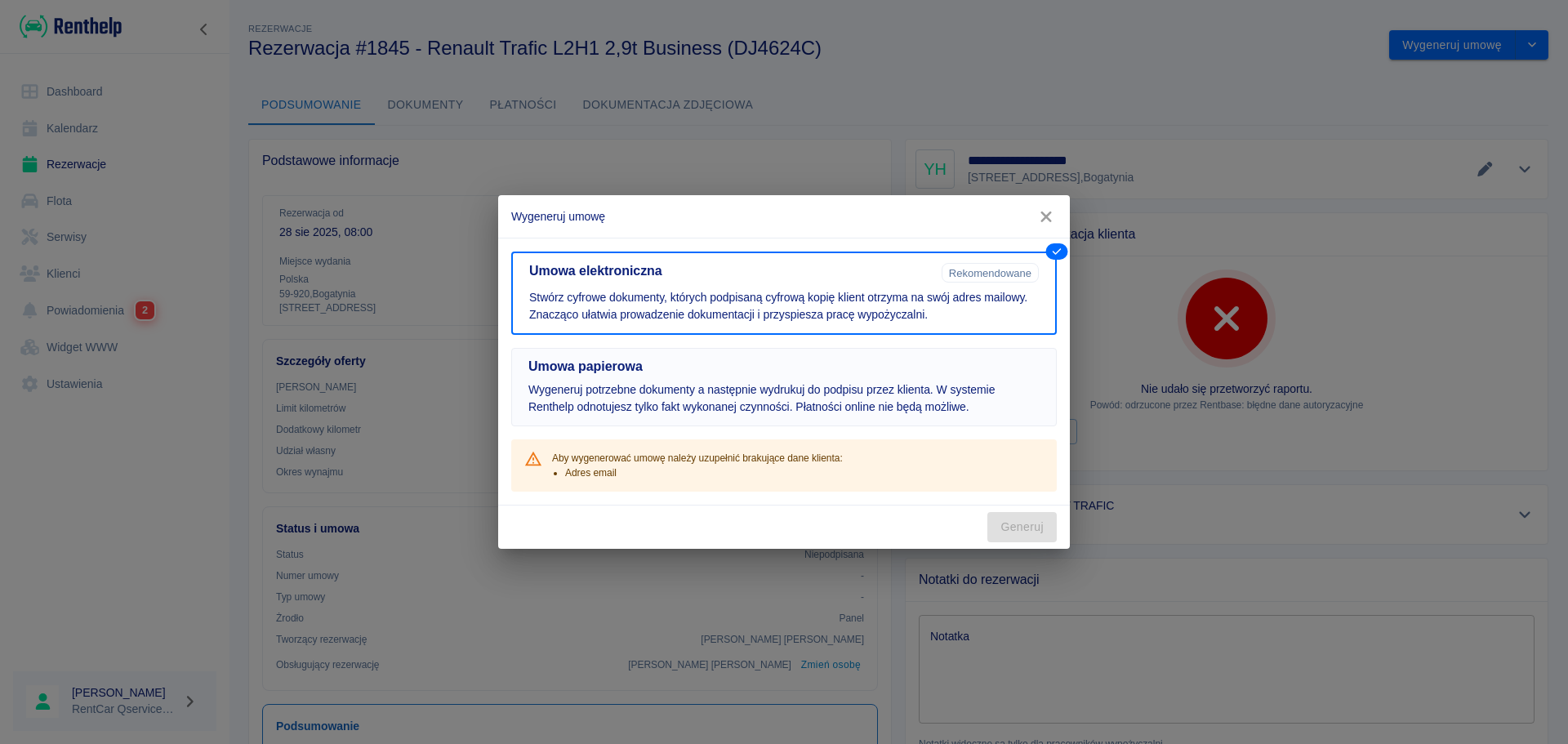
click at [708, 391] on p "Wygeneruj potrzebne dokumenty a następnie wydrukuj do podpisu przez klienta. W …" at bounding box center [784, 399] width 512 height 34
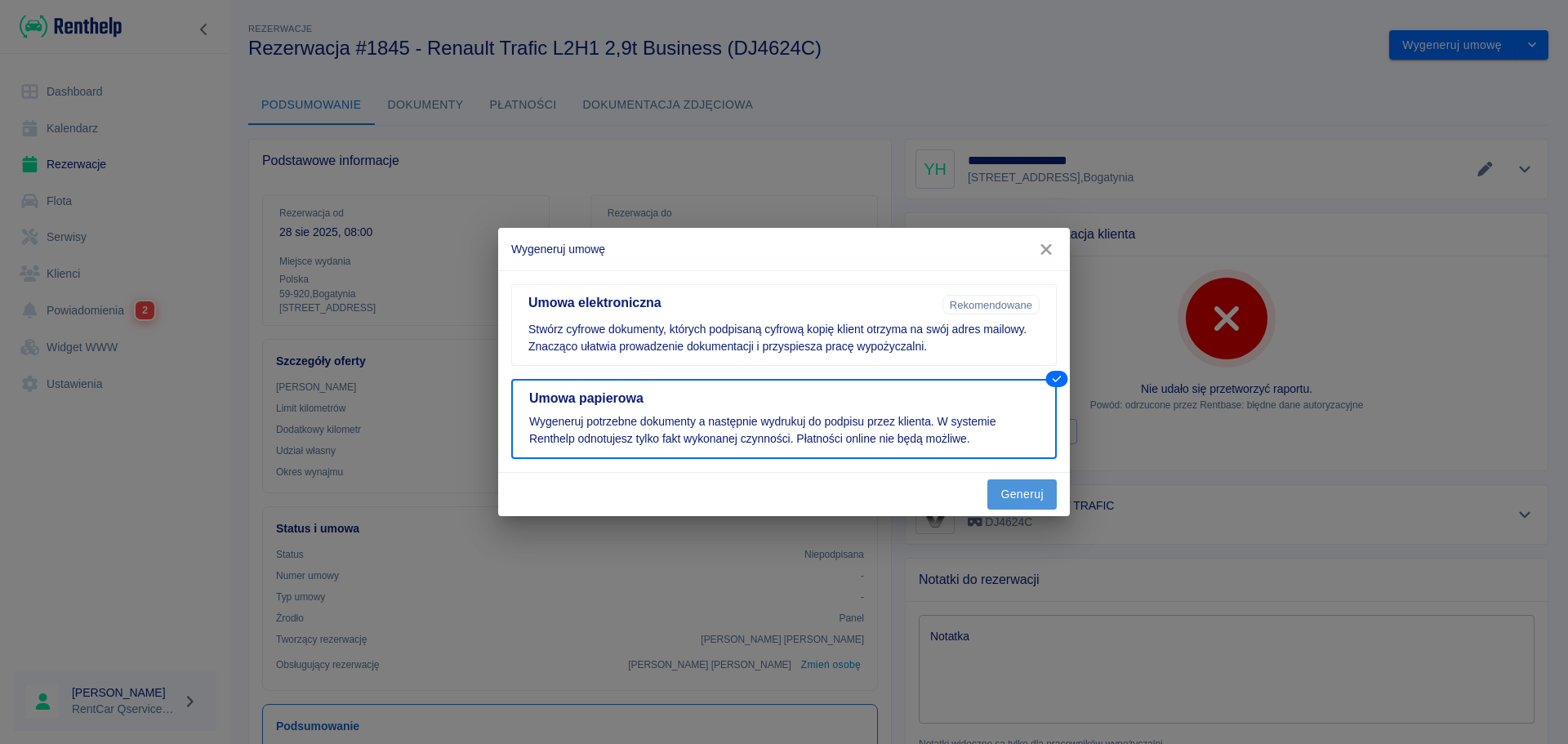
click at [994, 494] on button "Generuj" at bounding box center [1021, 495] width 69 height 30
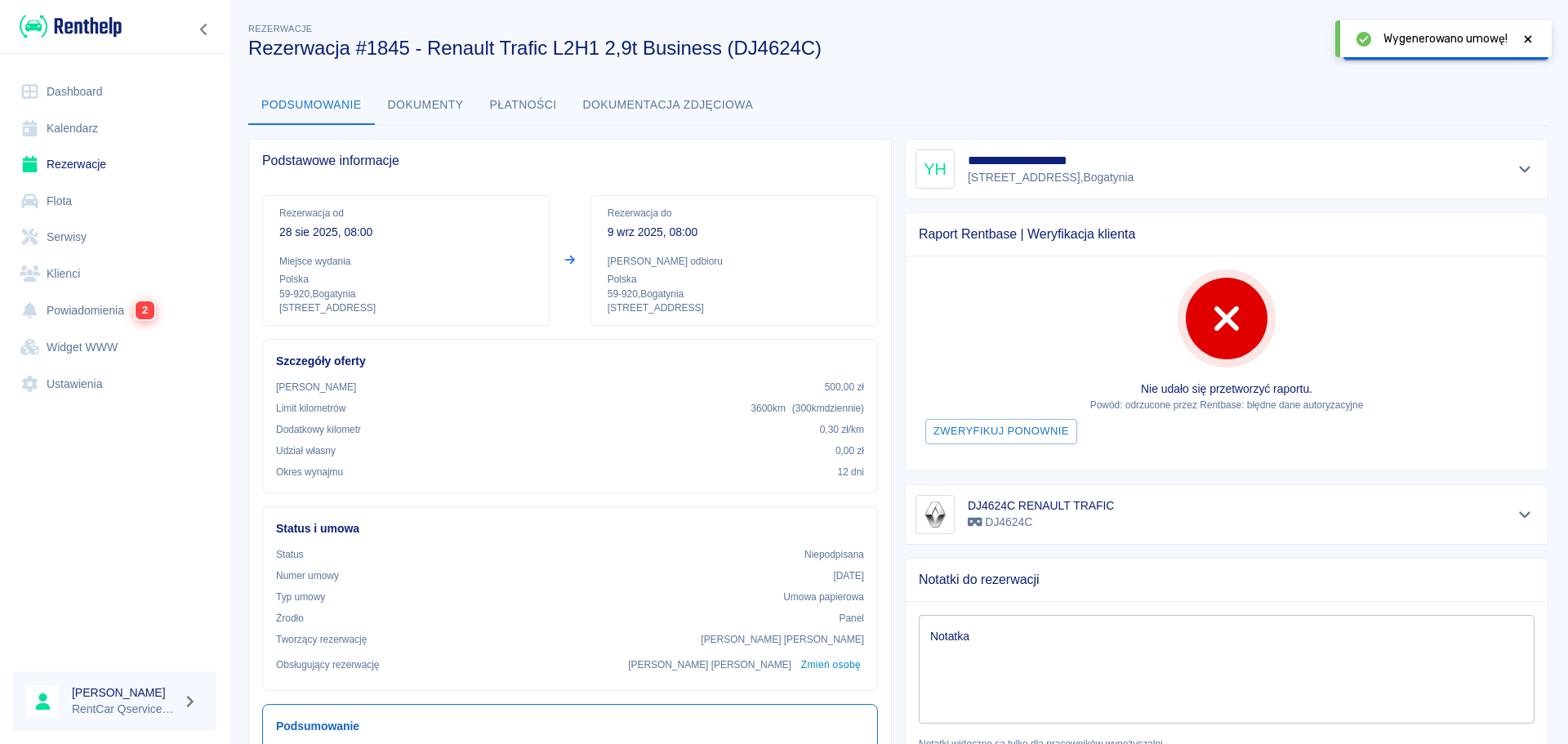
click at [1343, 30] on button "Oznacz: umowa podpisana" at bounding box center [1429, 45] width 172 height 30
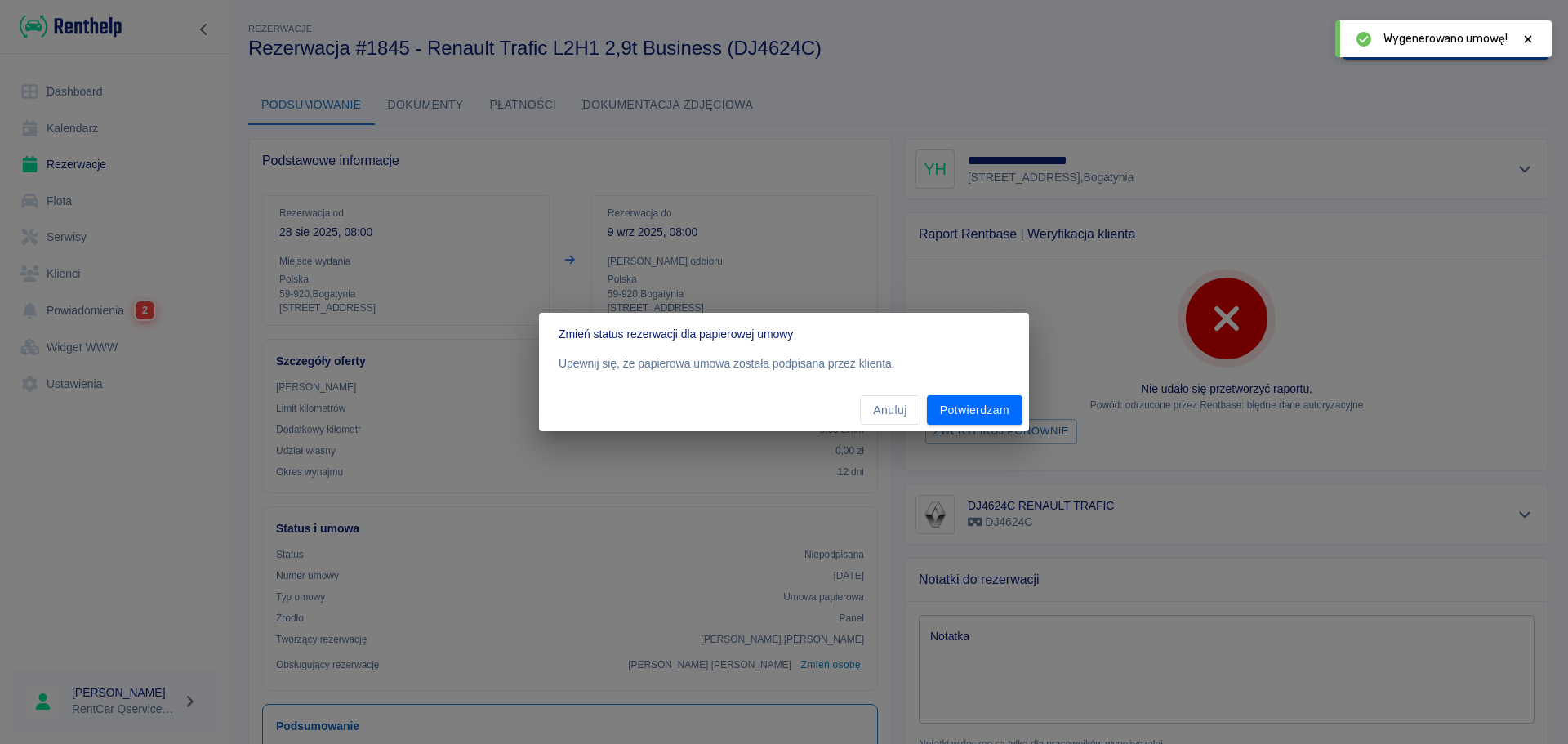
click at [1106, 56] on div "Zmień status rezerwacji dla papierowej umowy Upewnij się, że papierowa umowa zo…" at bounding box center [784, 372] width 1568 height 744
click at [882, 408] on button "Anuluj" at bounding box center [889, 410] width 60 height 30
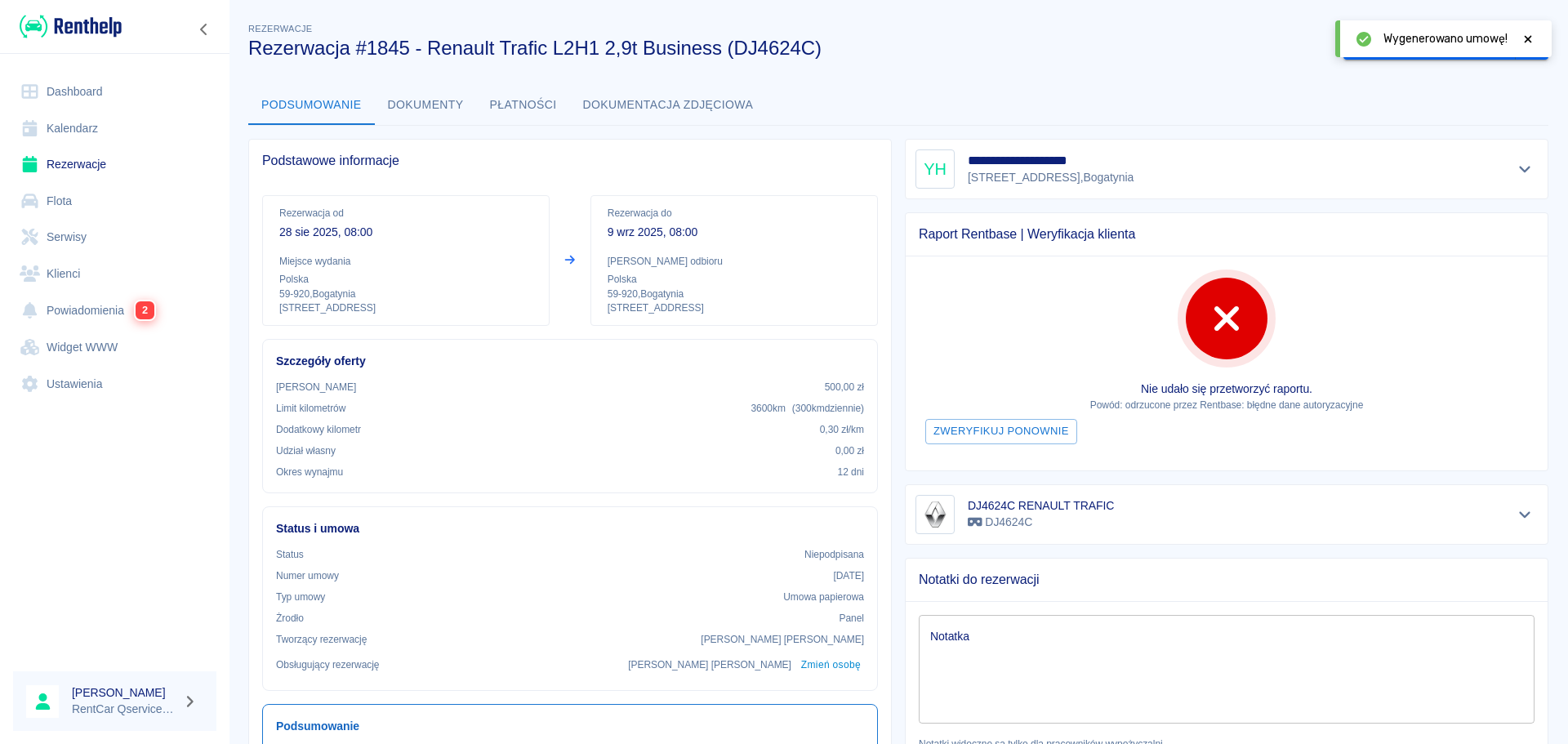
click at [1528, 41] on icon at bounding box center [1527, 39] width 15 height 11
click at [1409, 44] on button "Oznacz: umowa podpisana" at bounding box center [1429, 45] width 172 height 30
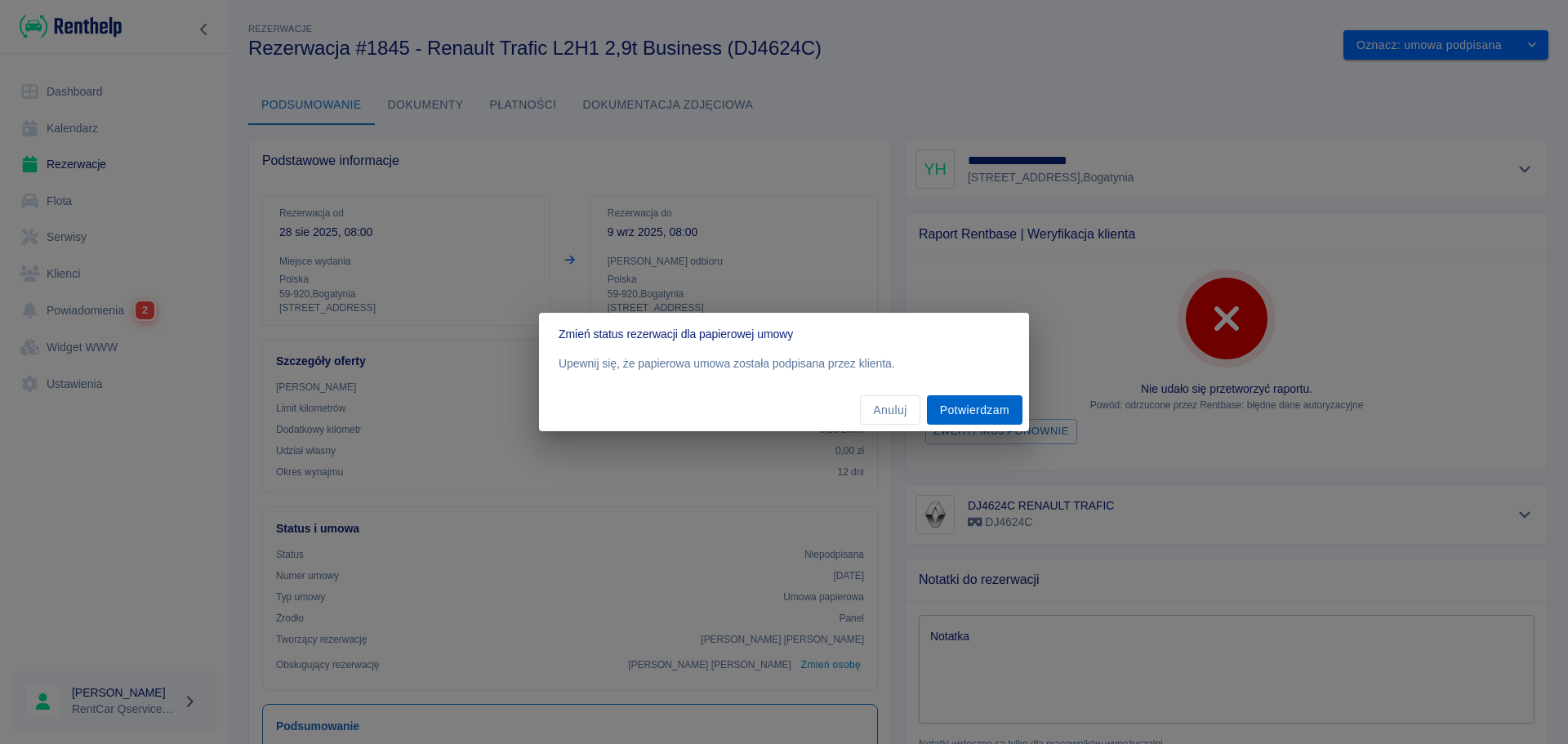
click at [989, 405] on button "Potwierdzam" at bounding box center [974, 410] width 96 height 30
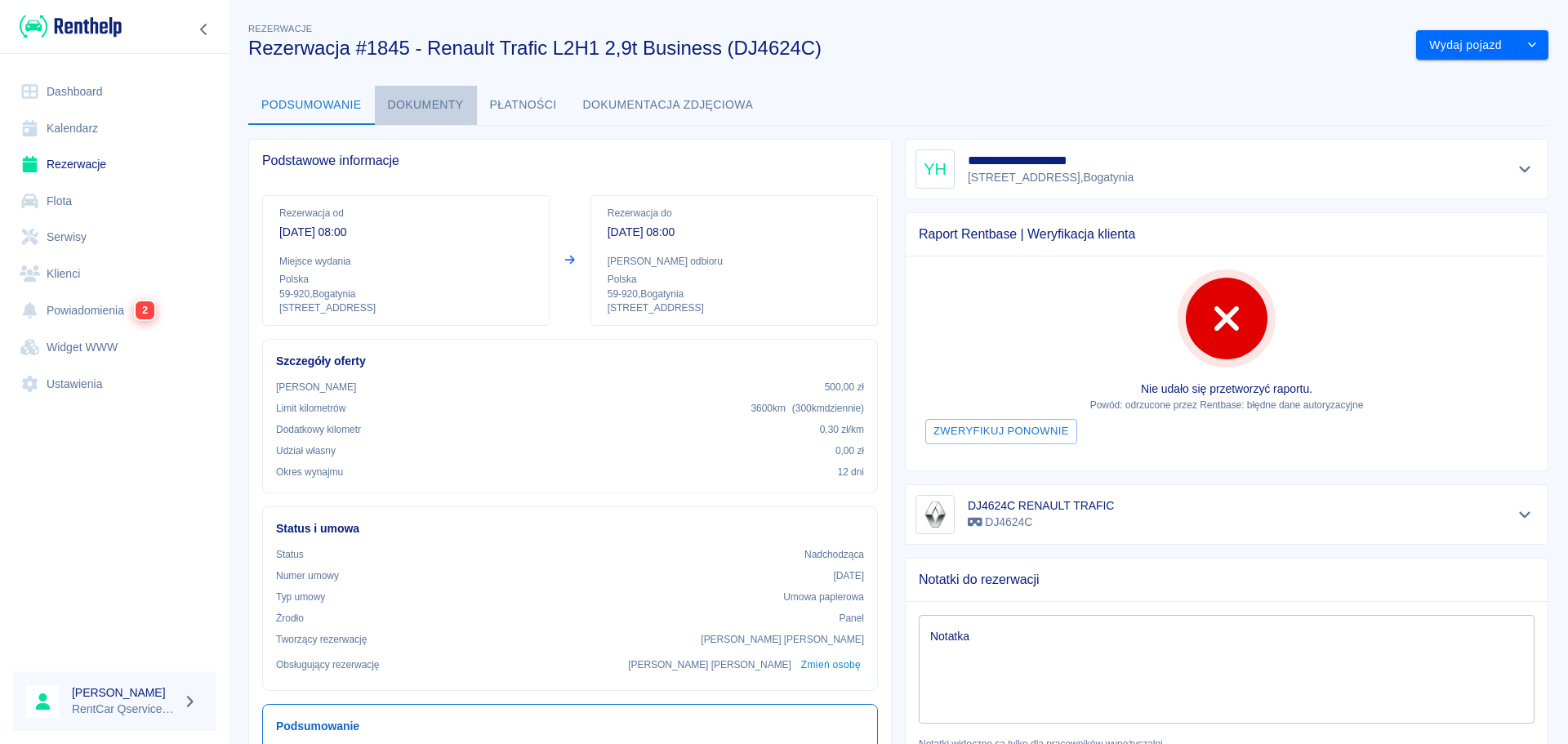
click at [443, 108] on button "Dokumenty" at bounding box center [426, 105] width 102 height 39
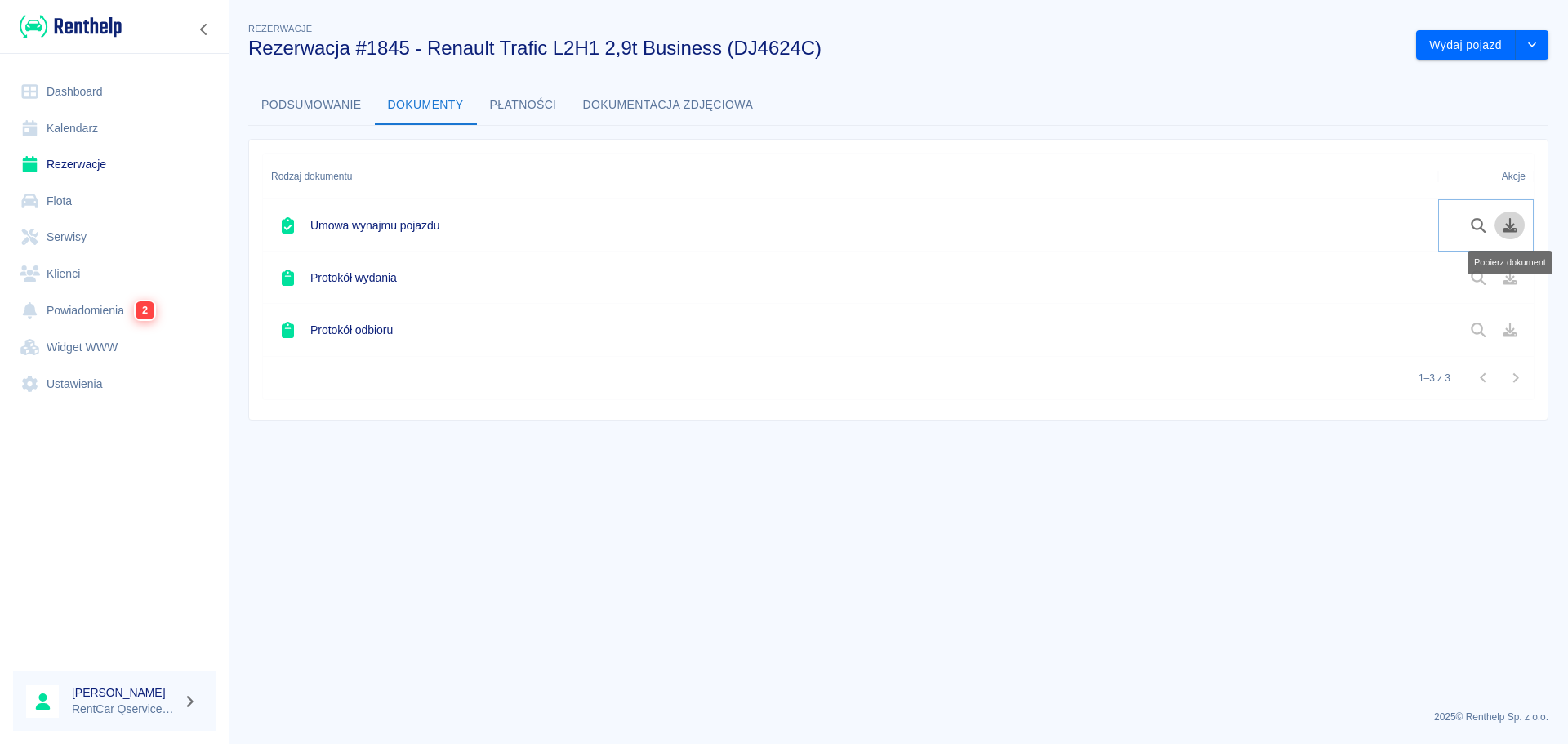
click at [1512, 227] on icon "Pobierz dokument" at bounding box center [1510, 225] width 15 height 15
click at [101, 92] on link "Dashboard" at bounding box center [114, 92] width 203 height 37
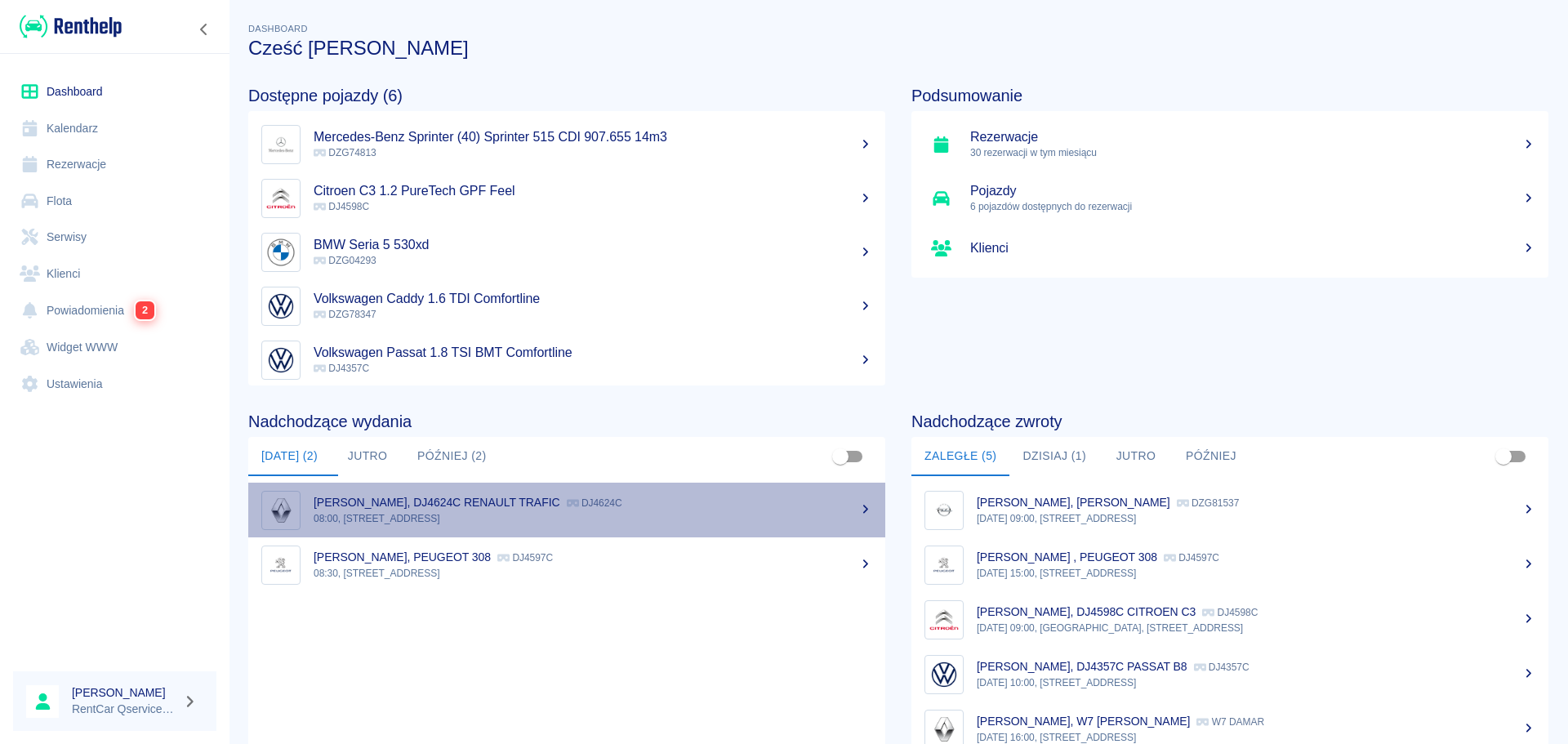
click at [561, 505] on p "[PERSON_NAME], DJ4624C RENAULT TRAFIC" at bounding box center [437, 502] width 247 height 13
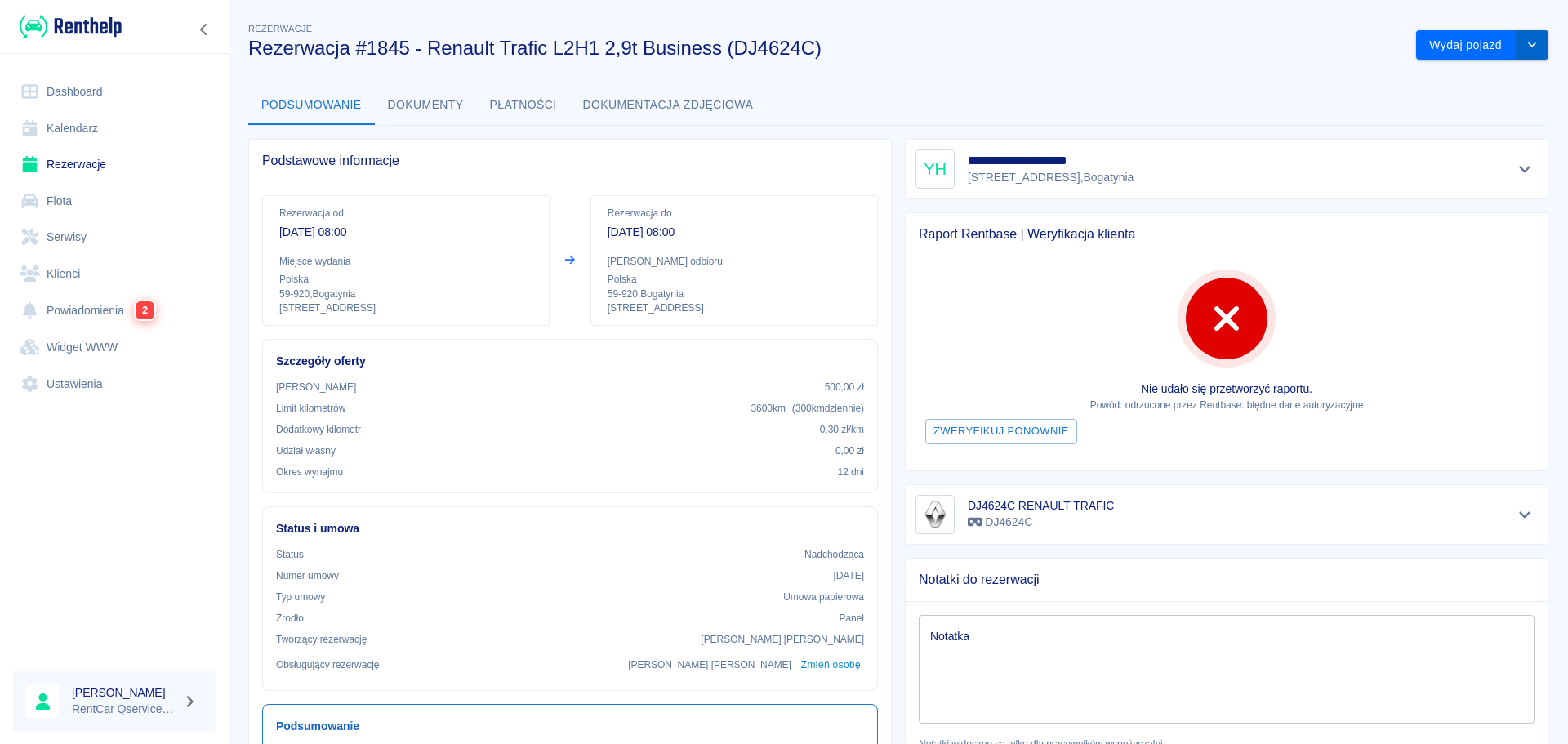
click at [1529, 49] on button "drop-down" at bounding box center [1532, 45] width 33 height 30
click at [1491, 107] on li "Anuluj rezerwację" at bounding box center [1470, 106] width 138 height 27
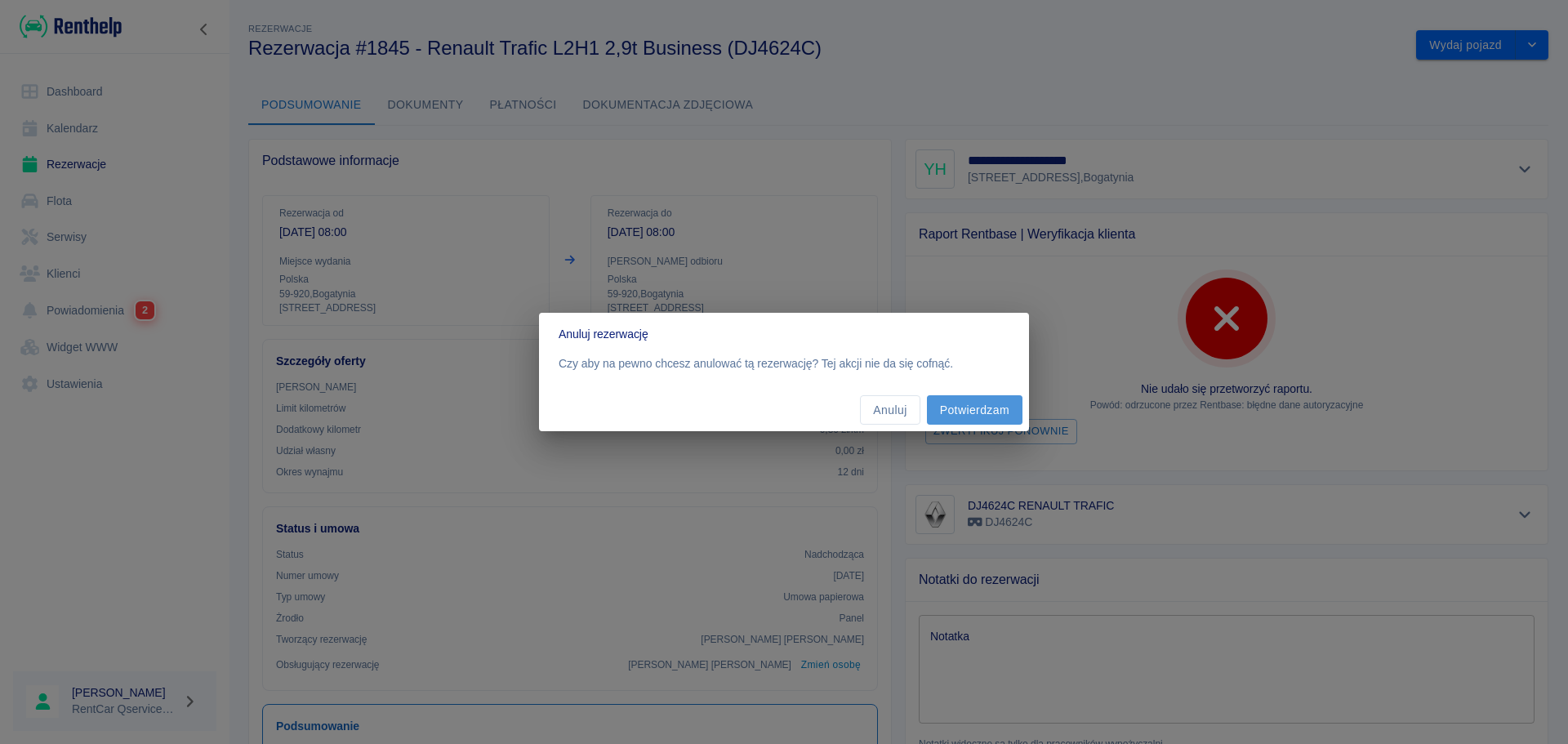
click at [972, 417] on button "Potwierdzam" at bounding box center [974, 410] width 96 height 30
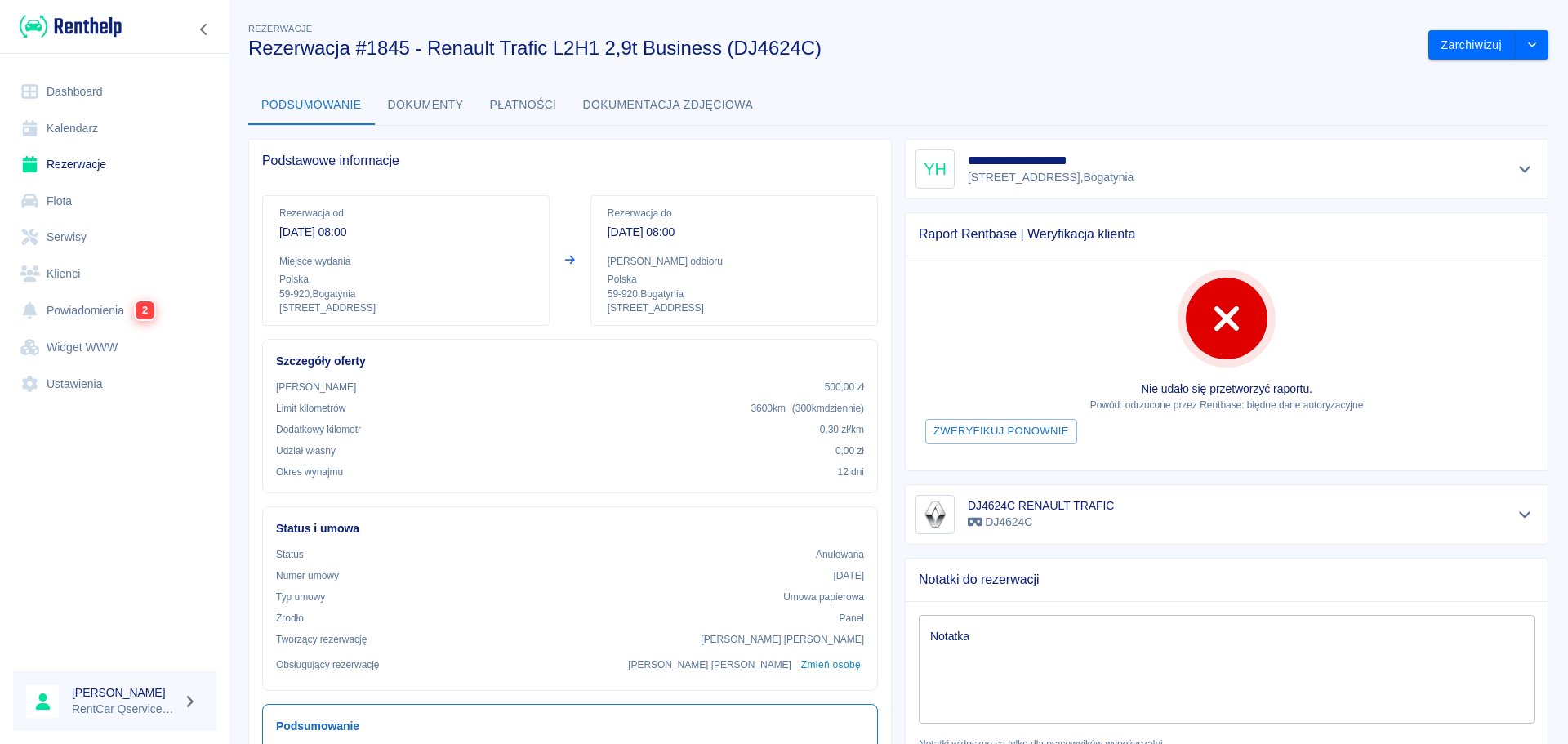
click at [83, 87] on link "Dashboard" at bounding box center [114, 92] width 203 height 37
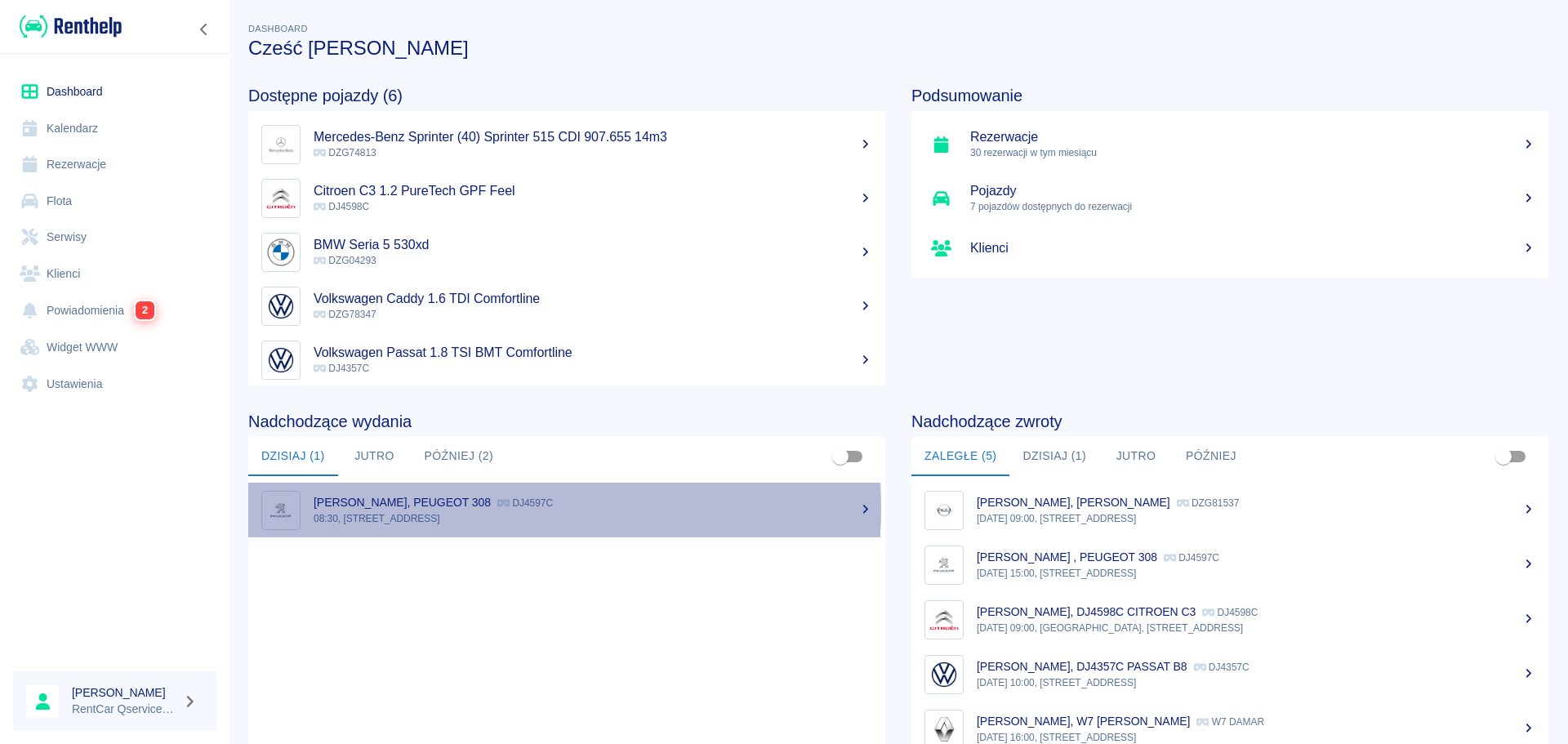
click at [449, 508] on p "[PERSON_NAME], PEUGEOT 308" at bounding box center [402, 502] width 177 height 13
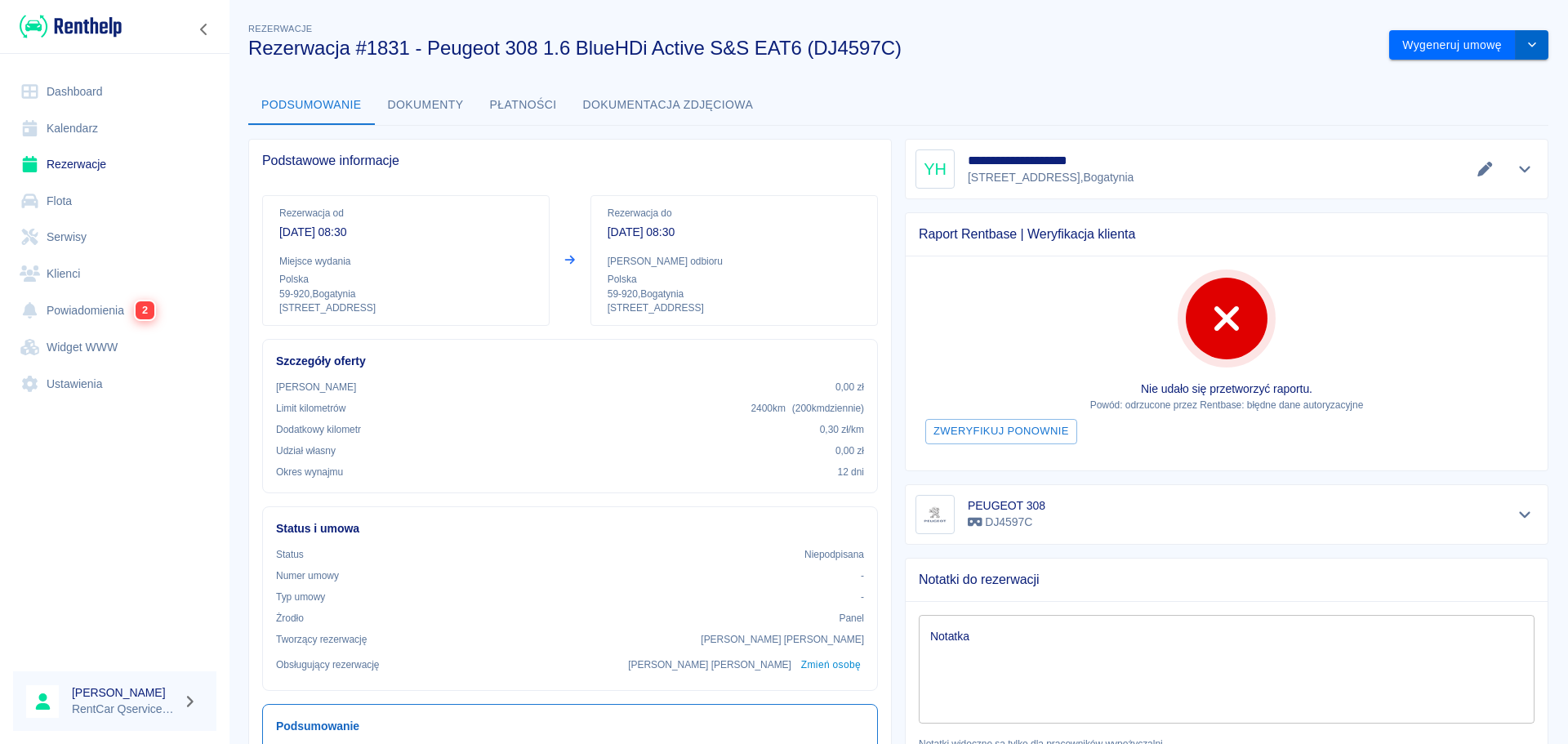
click at [1519, 51] on button "drop-down" at bounding box center [1532, 45] width 33 height 30
click at [1474, 130] on li "Anuluj rezerwację" at bounding box center [1457, 133] width 132 height 27
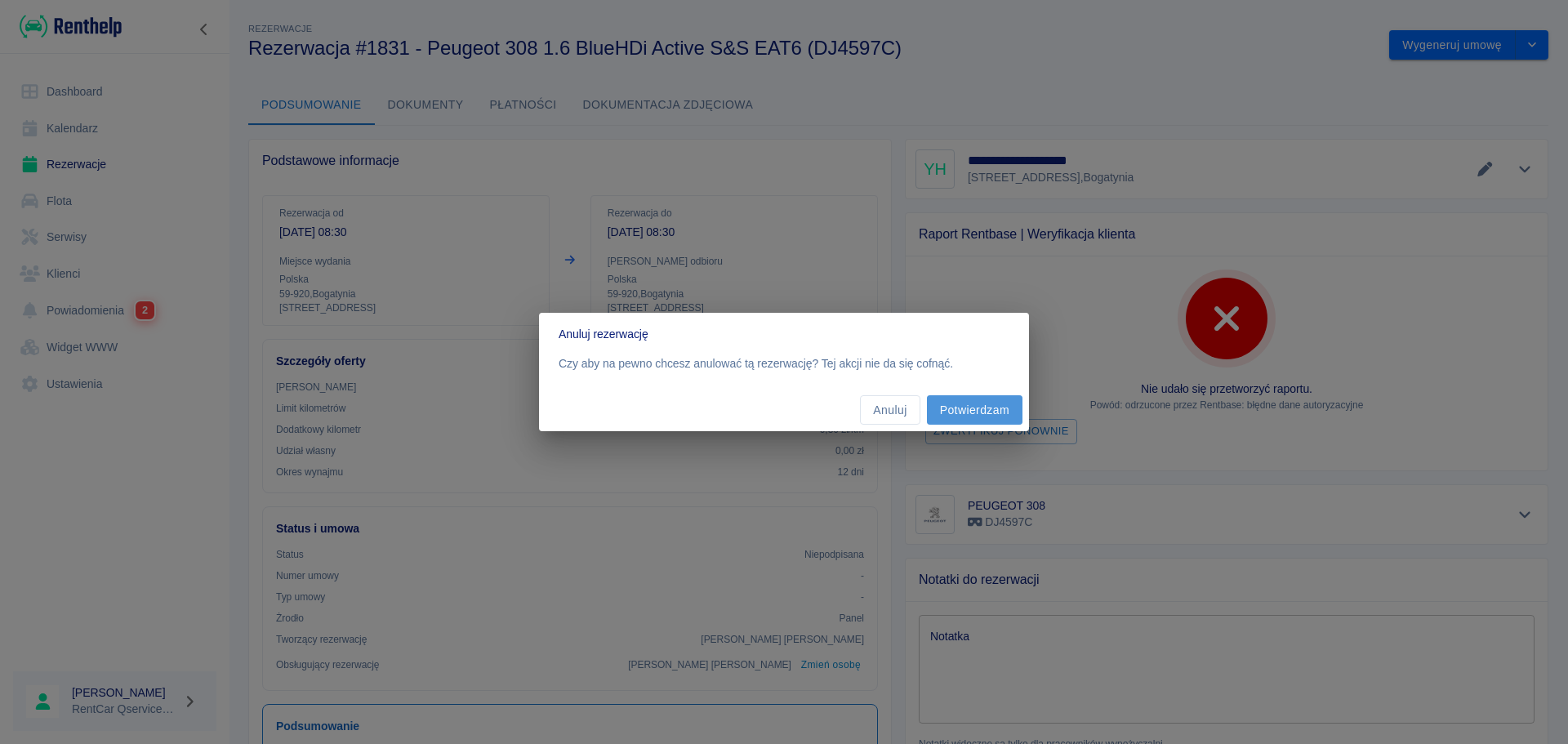
click at [975, 411] on button "Potwierdzam" at bounding box center [974, 410] width 96 height 30
